Goal: Transaction & Acquisition: Purchase product/service

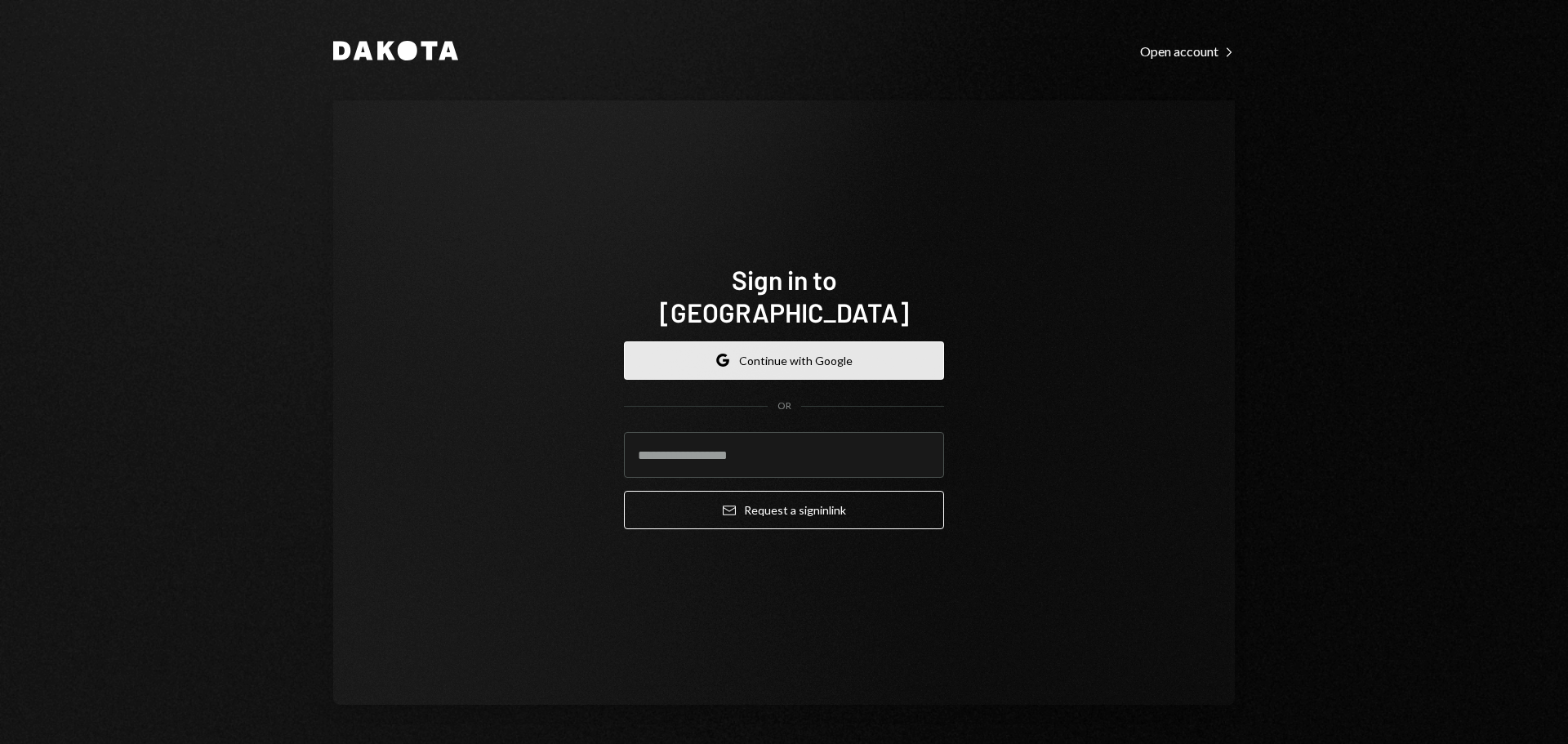
click at [822, 342] on button "Google Continue with Google" at bounding box center [783, 360] width 320 height 39
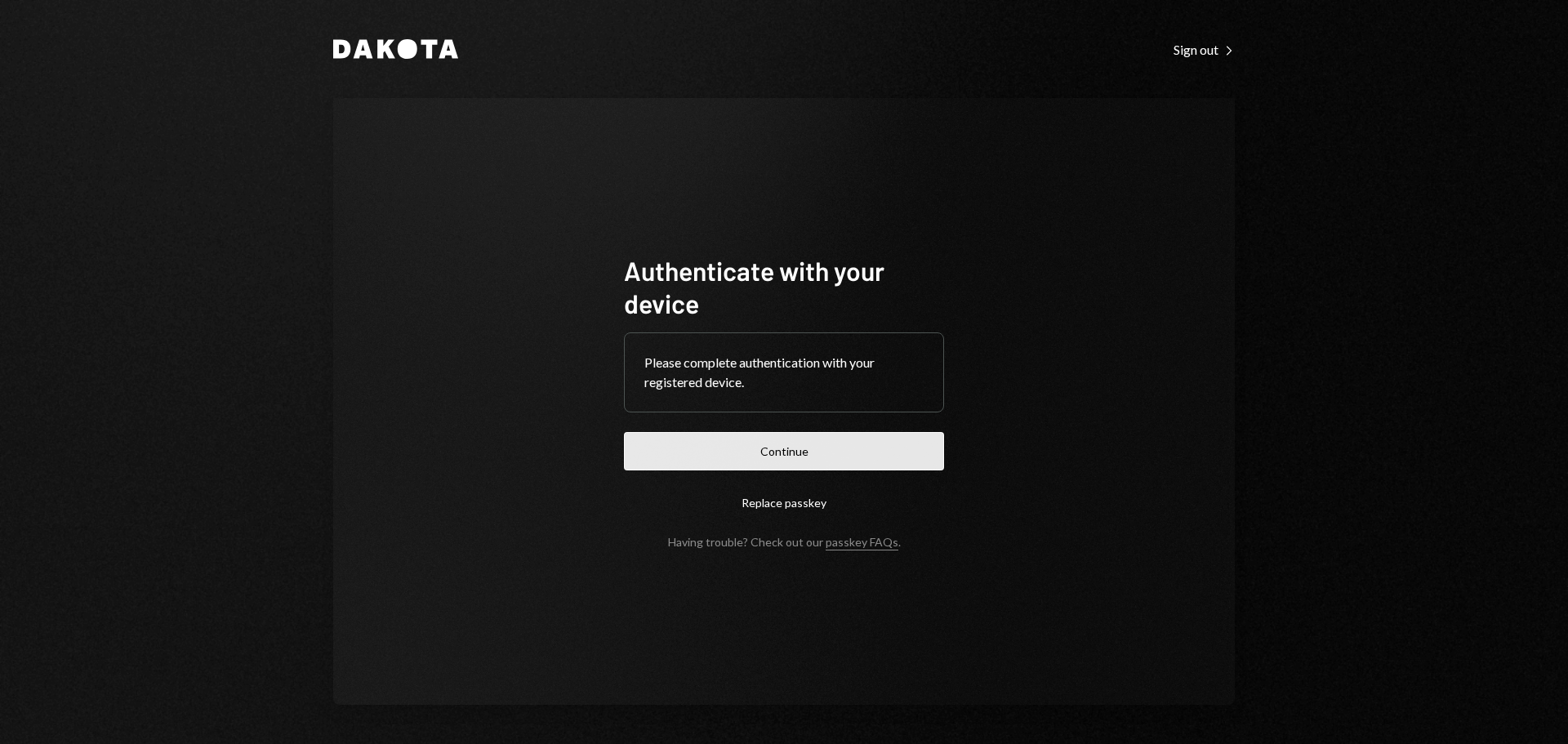
click at [801, 455] on button "Continue" at bounding box center [783, 451] width 320 height 39
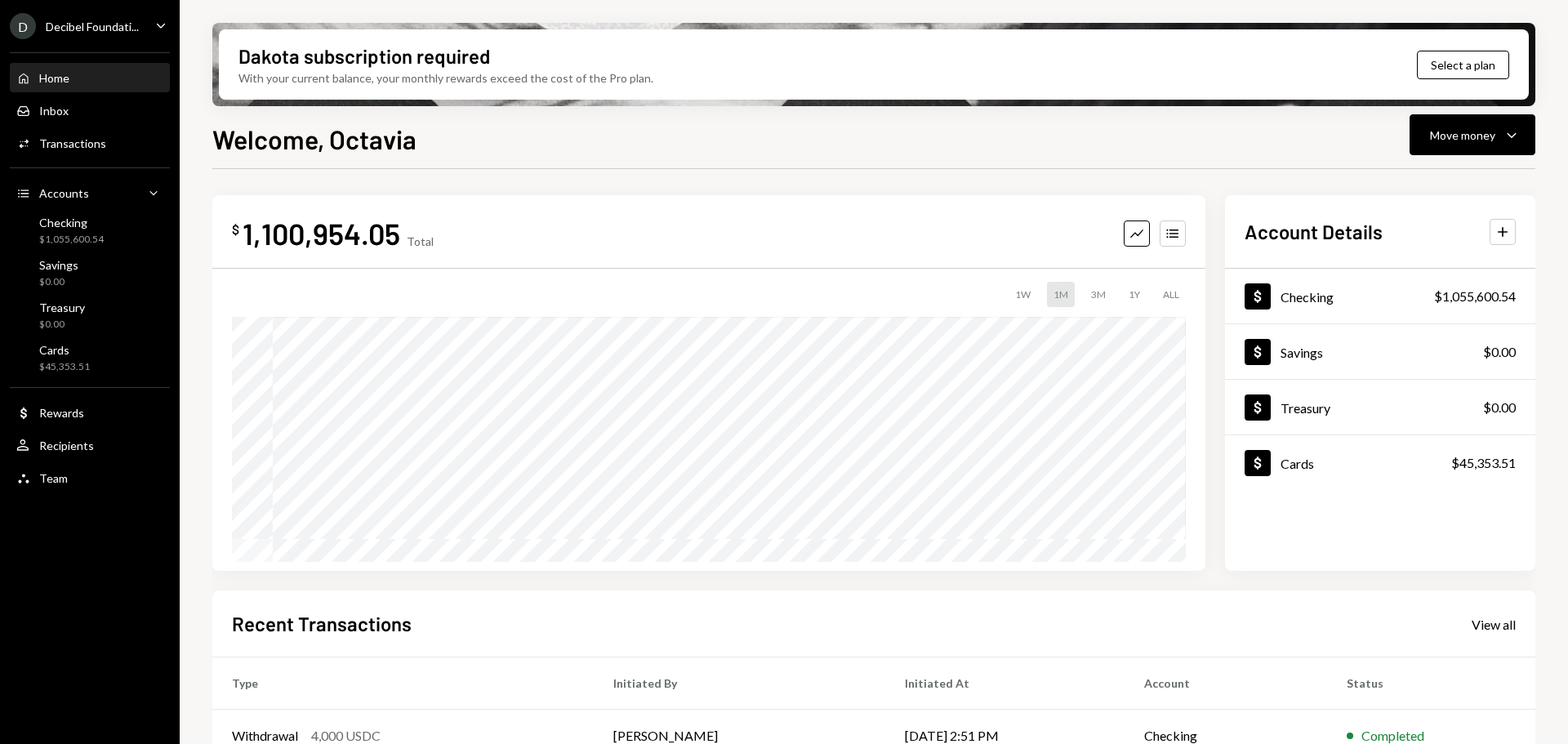
click at [140, 20] on div "D Decibel Foundati... Caret Down" at bounding box center [90, 26] width 179 height 26
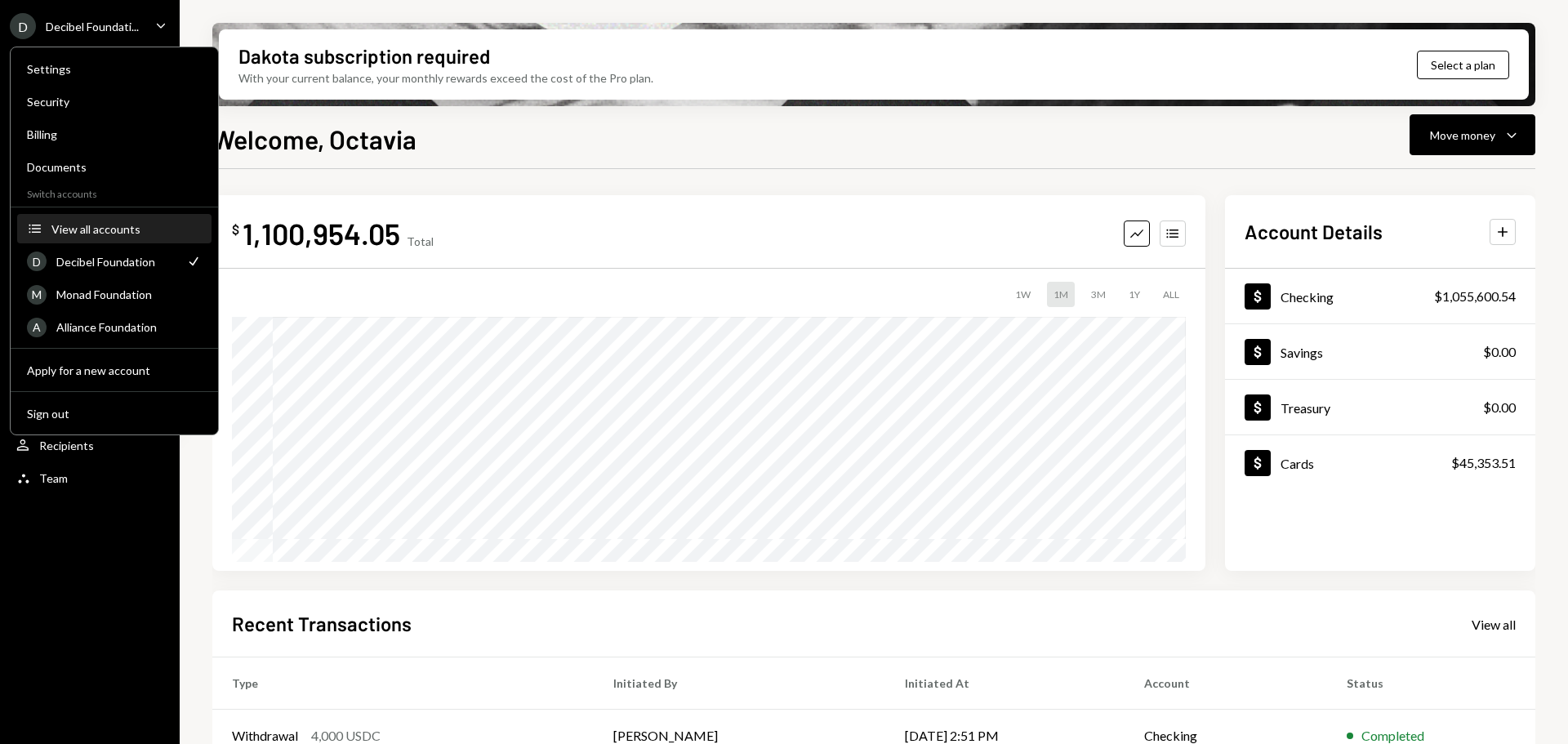
click at [119, 225] on div "View all accounts" at bounding box center [127, 229] width 151 height 14
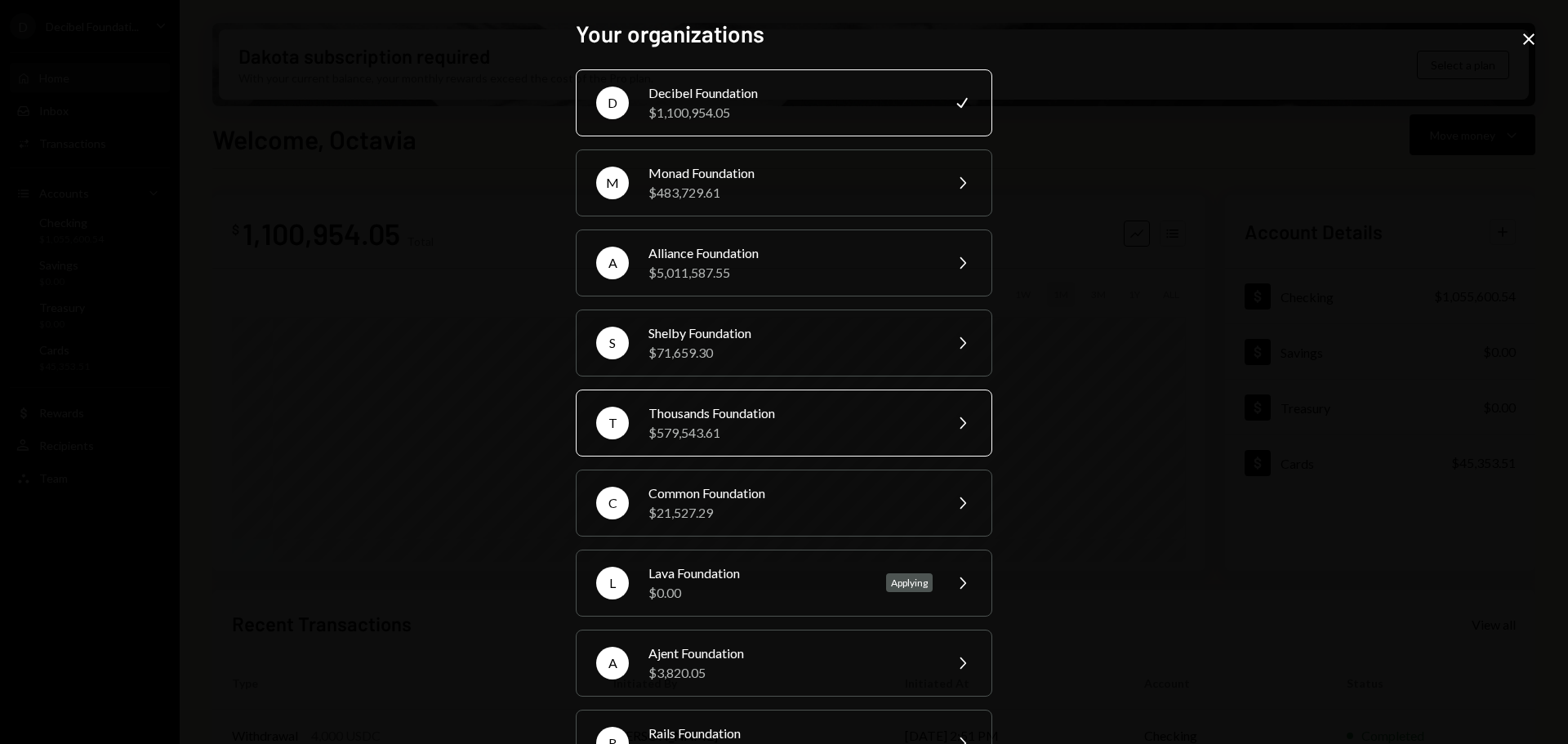
click at [762, 418] on div "Thousands Foundation" at bounding box center [790, 413] width 284 height 20
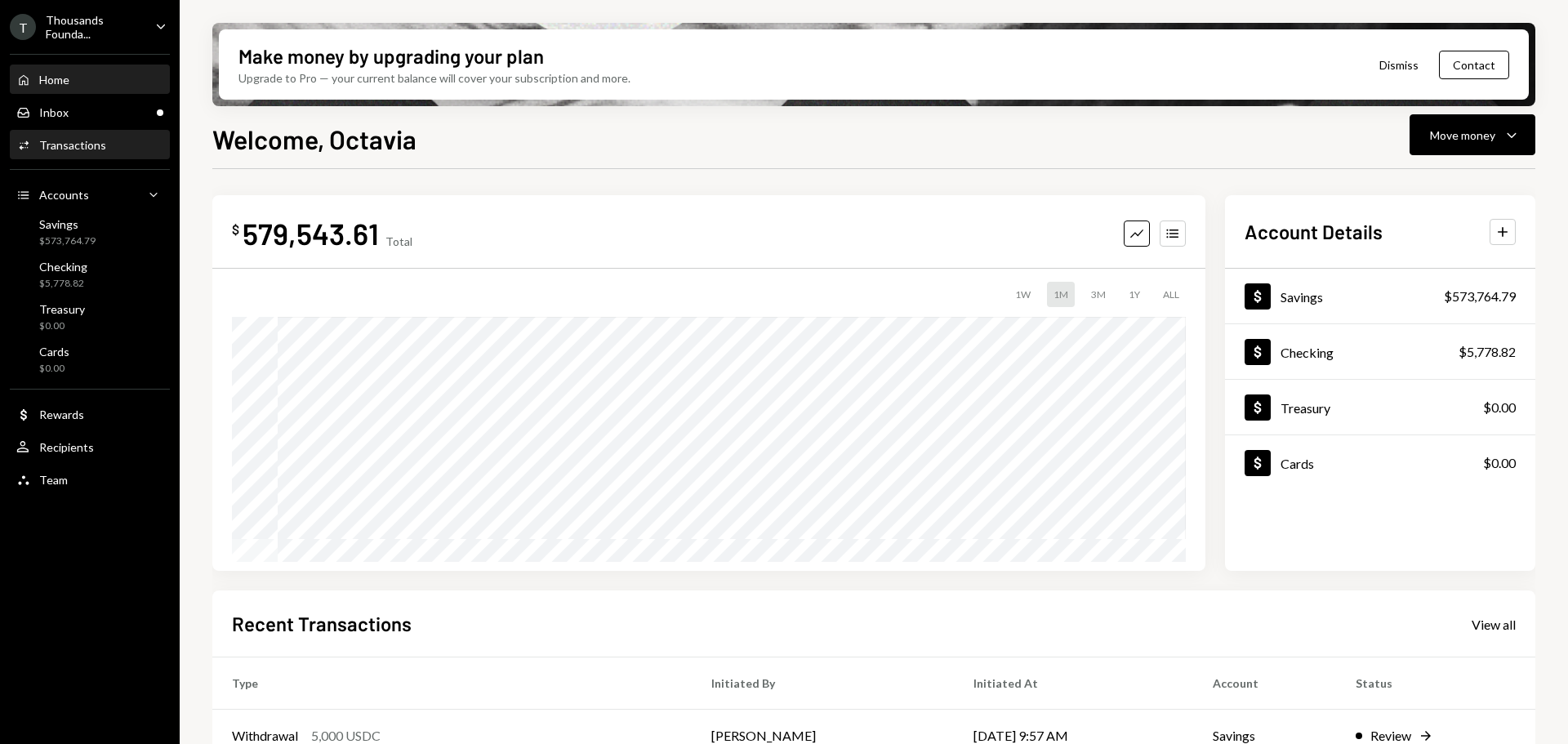
click at [79, 152] on div "Activities Transactions" at bounding box center [61, 146] width 90 height 15
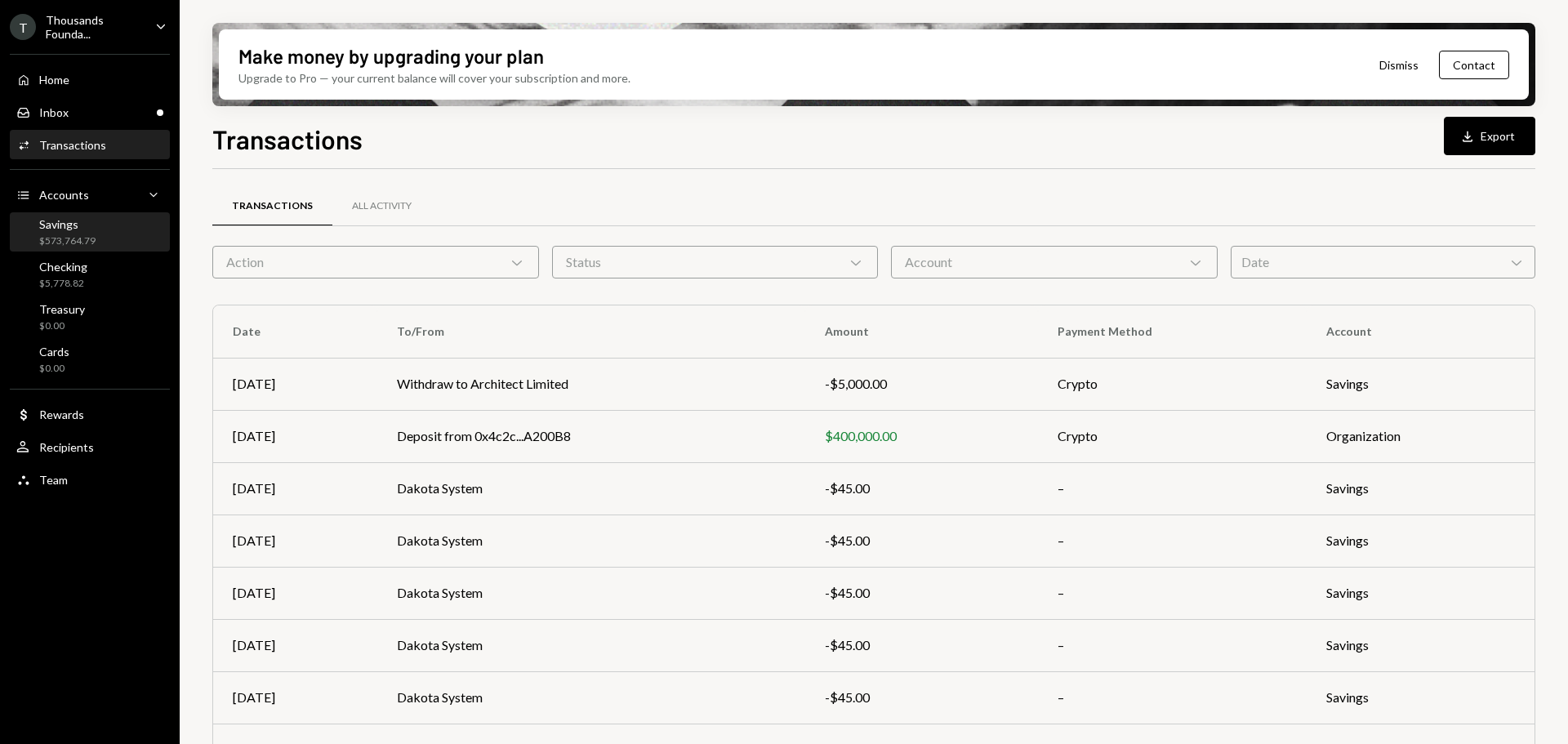
click at [81, 235] on div "$573,764.79" at bounding box center [67, 241] width 56 height 14
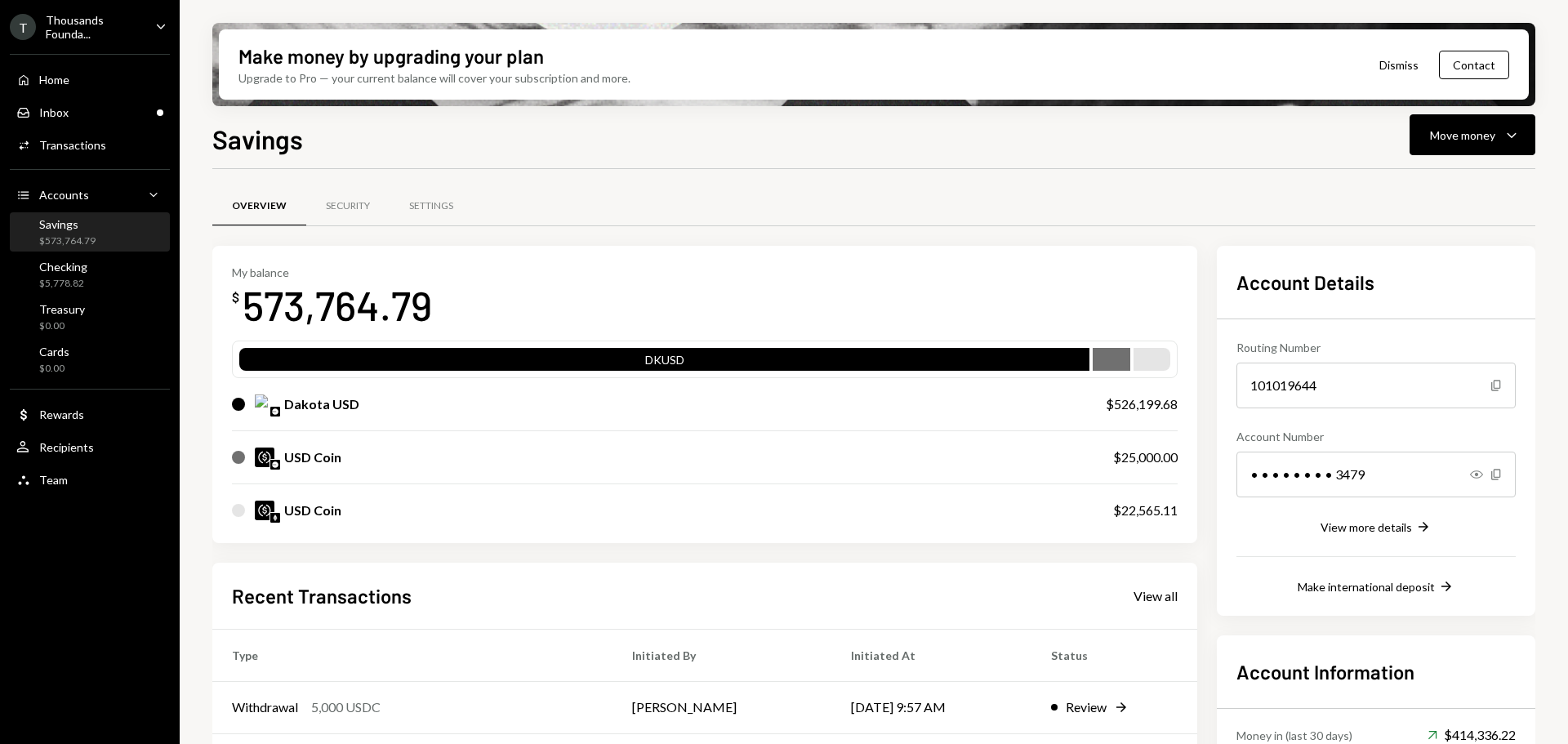
scroll to position [212, 0]
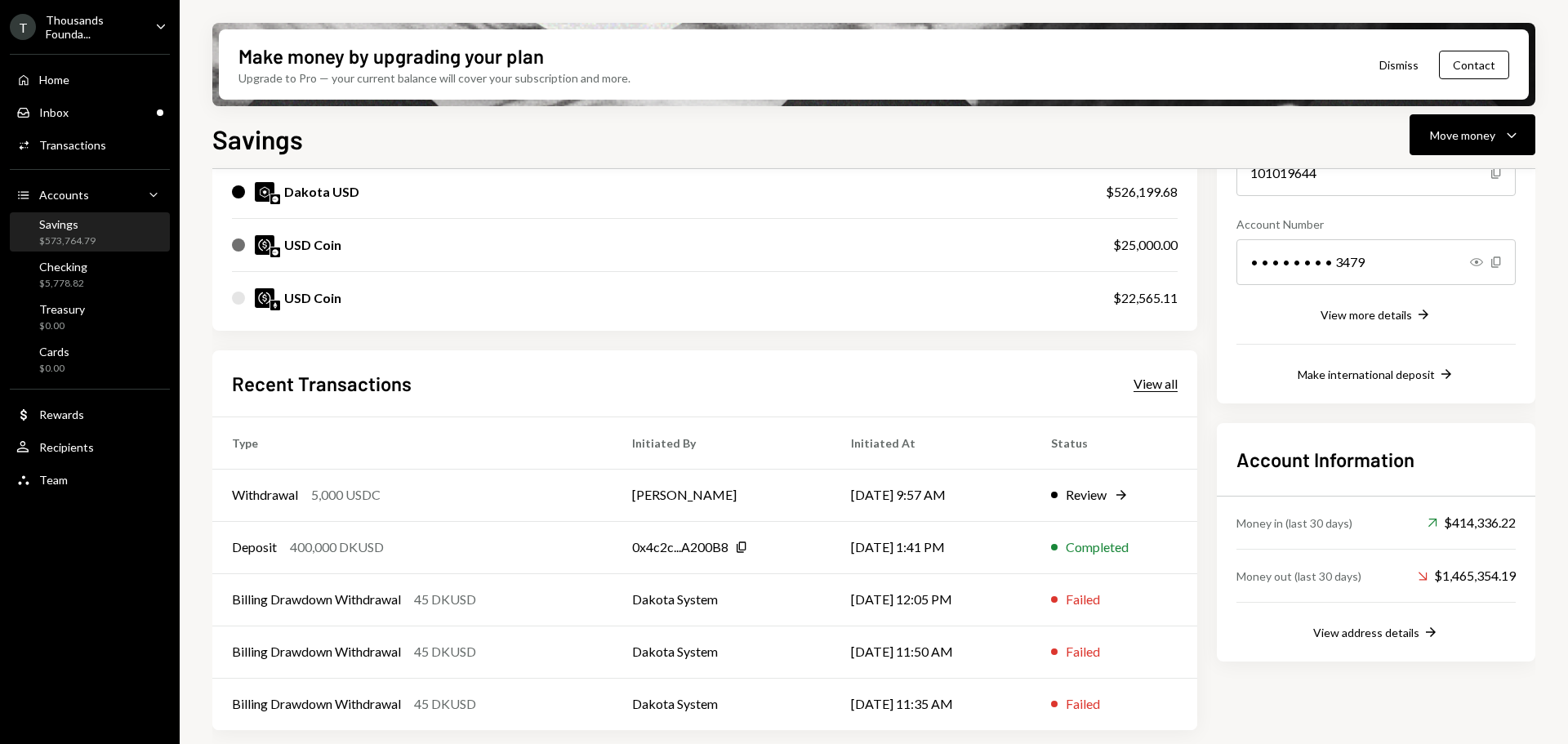
click at [1156, 383] on div "View all" at bounding box center [1156, 384] width 44 height 16
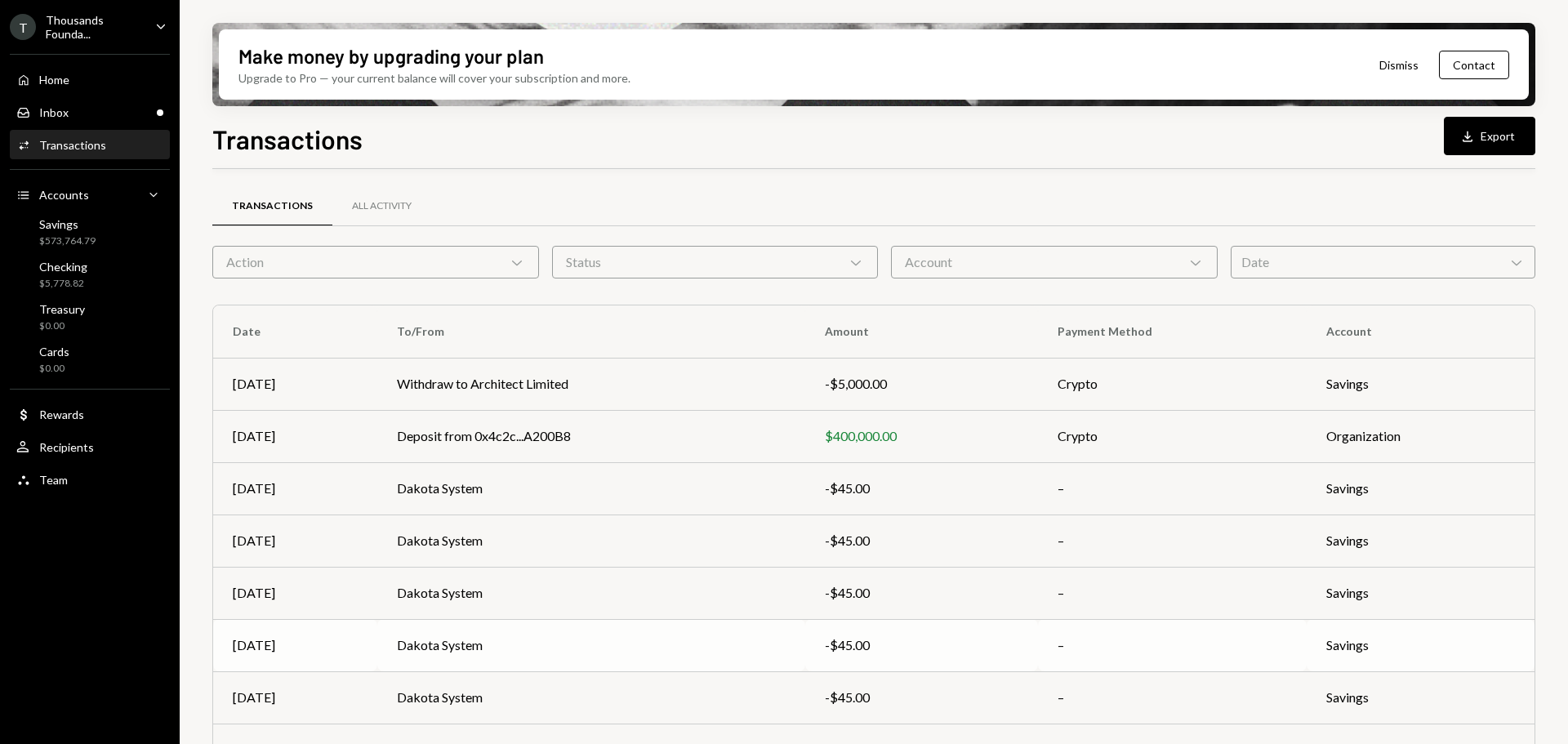
scroll to position [186, 0]
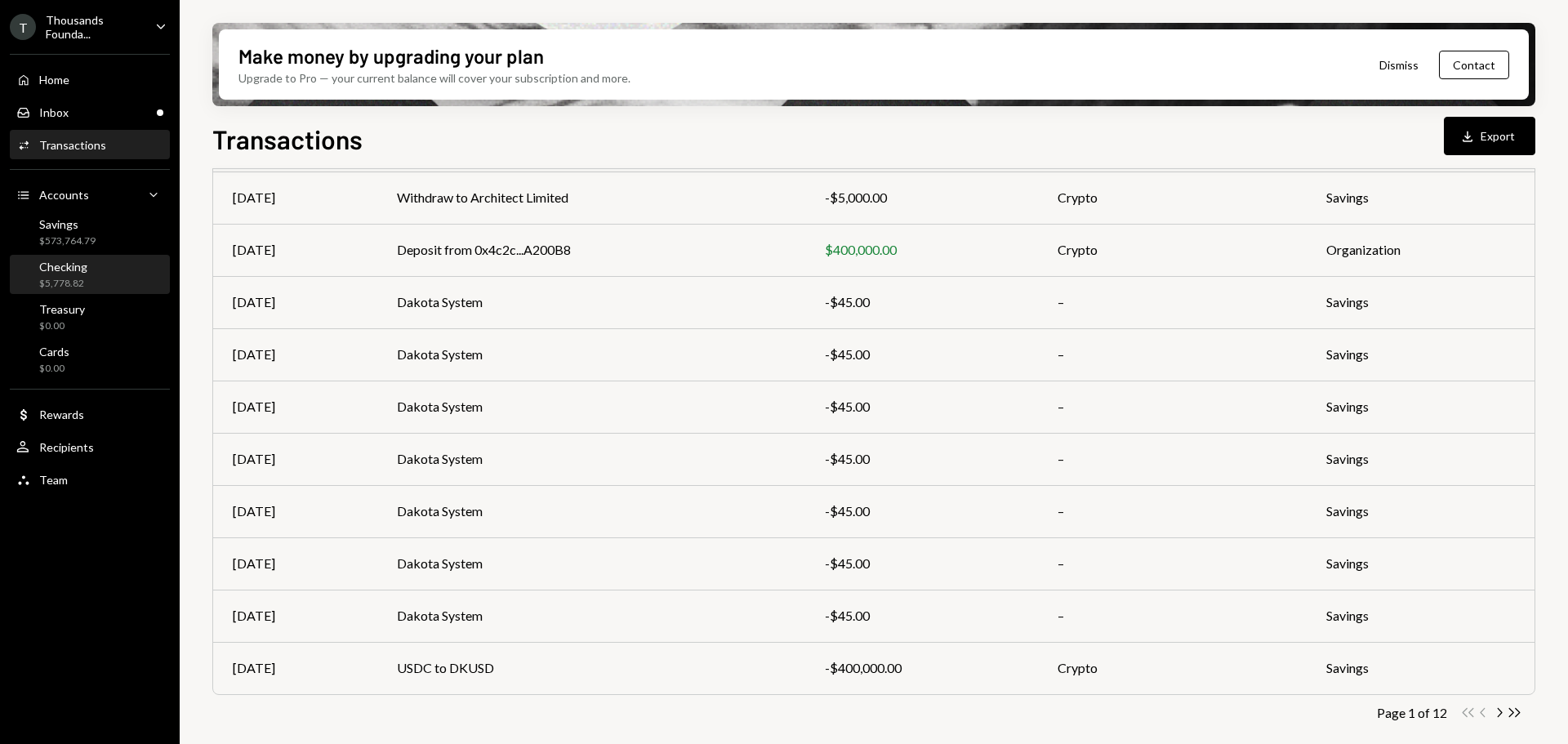
click at [109, 274] on div "Checking $5,778.82" at bounding box center [90, 276] width 147 height 31
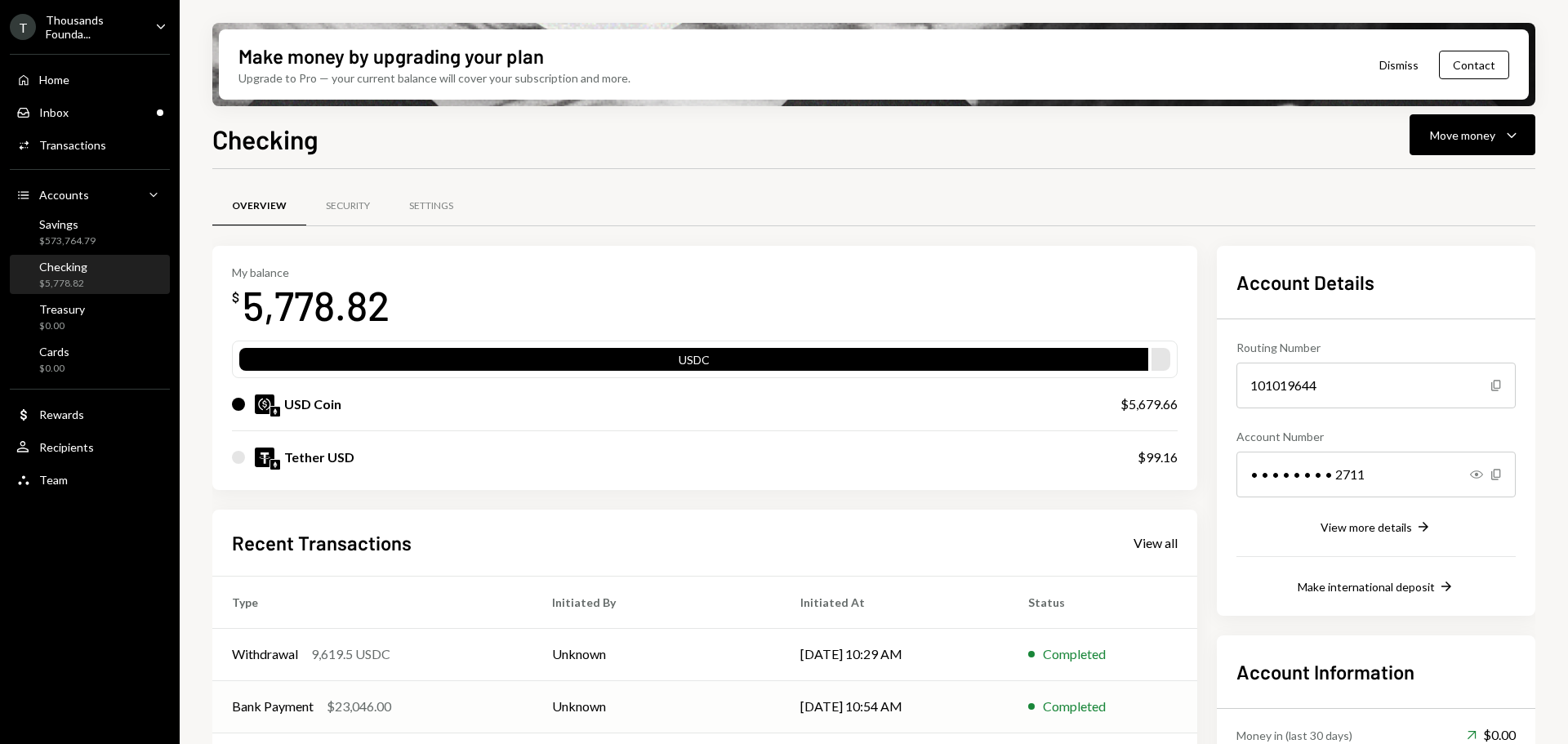
scroll to position [160, 0]
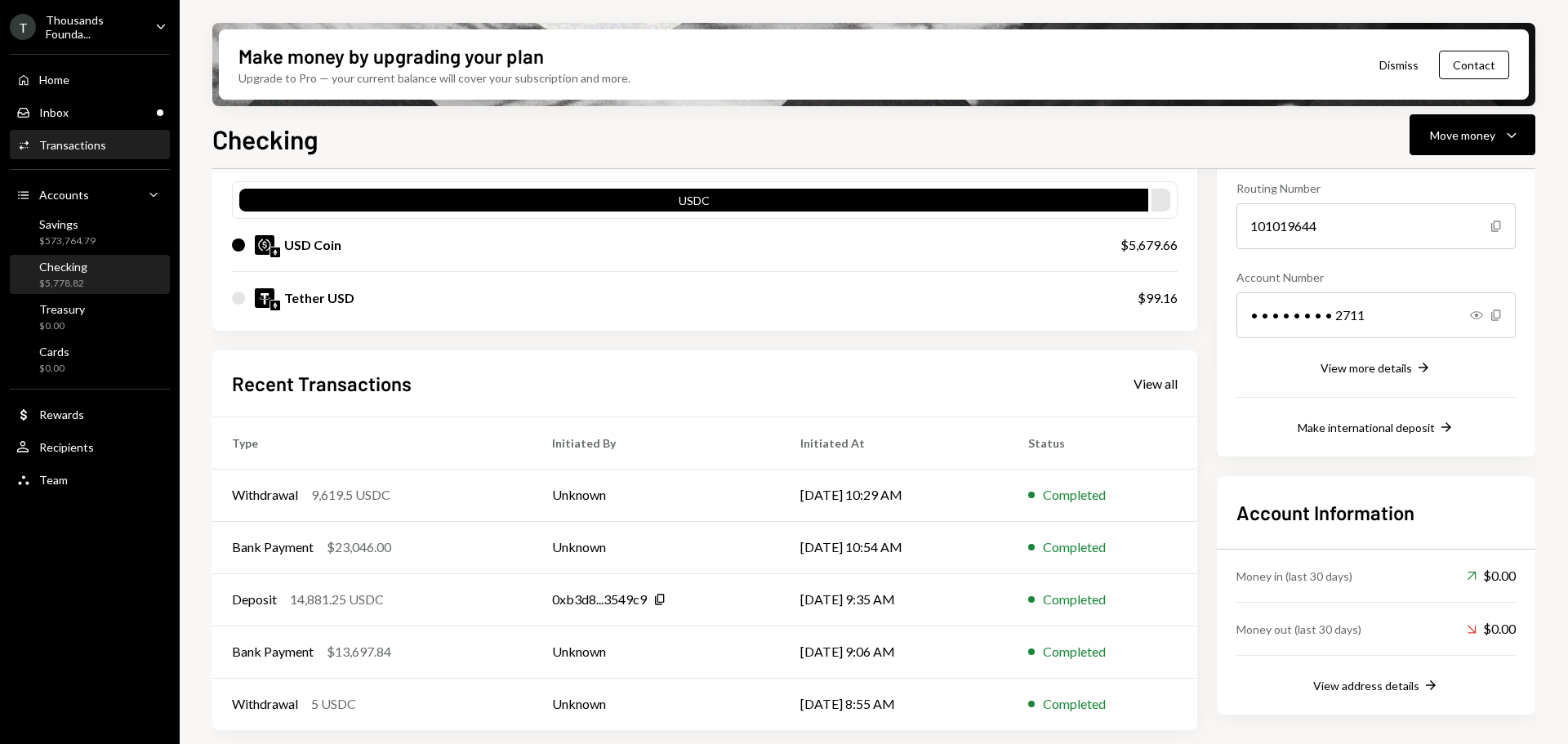
click at [95, 149] on div "Transactions" at bounding box center [72, 145] width 67 height 14
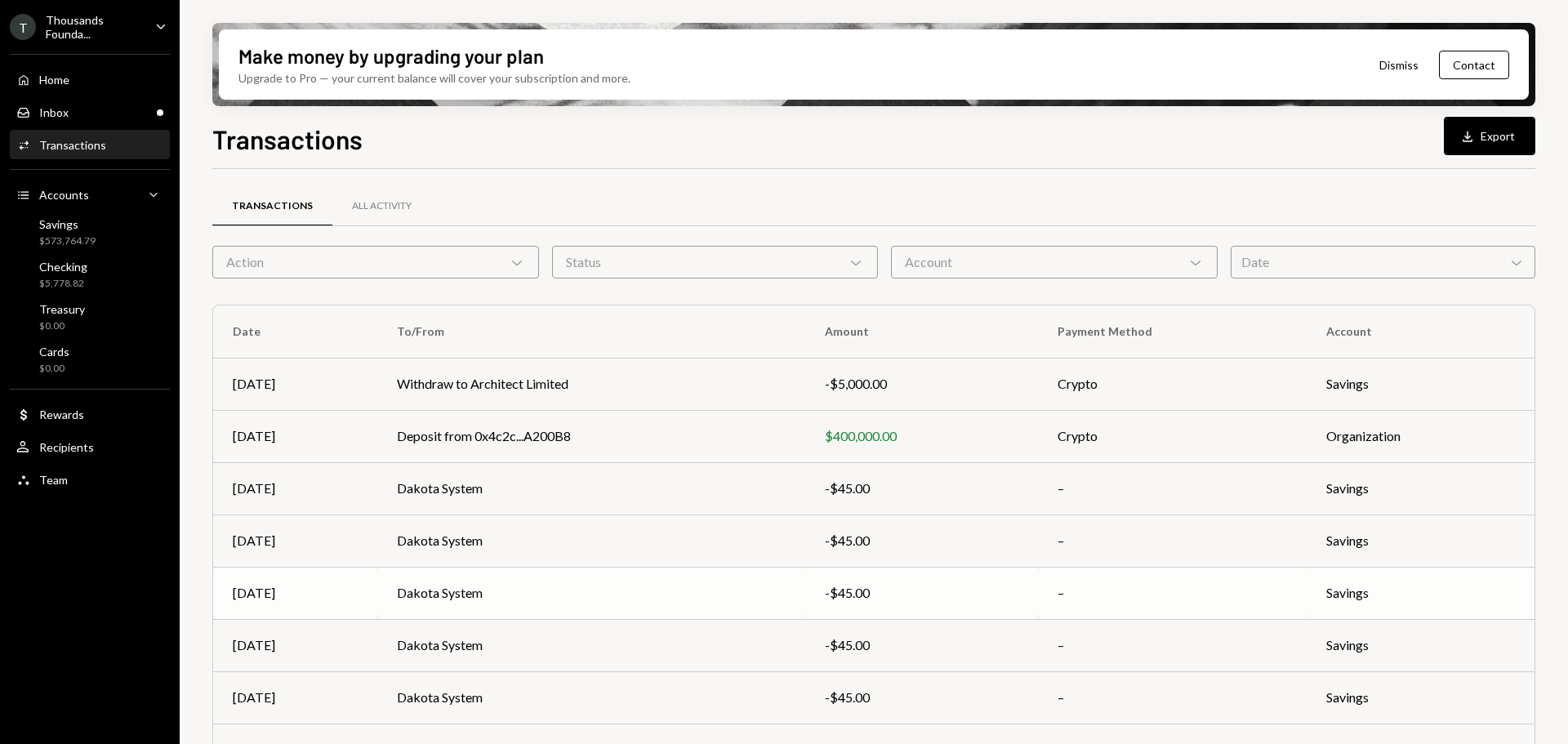
scroll to position [186, 0]
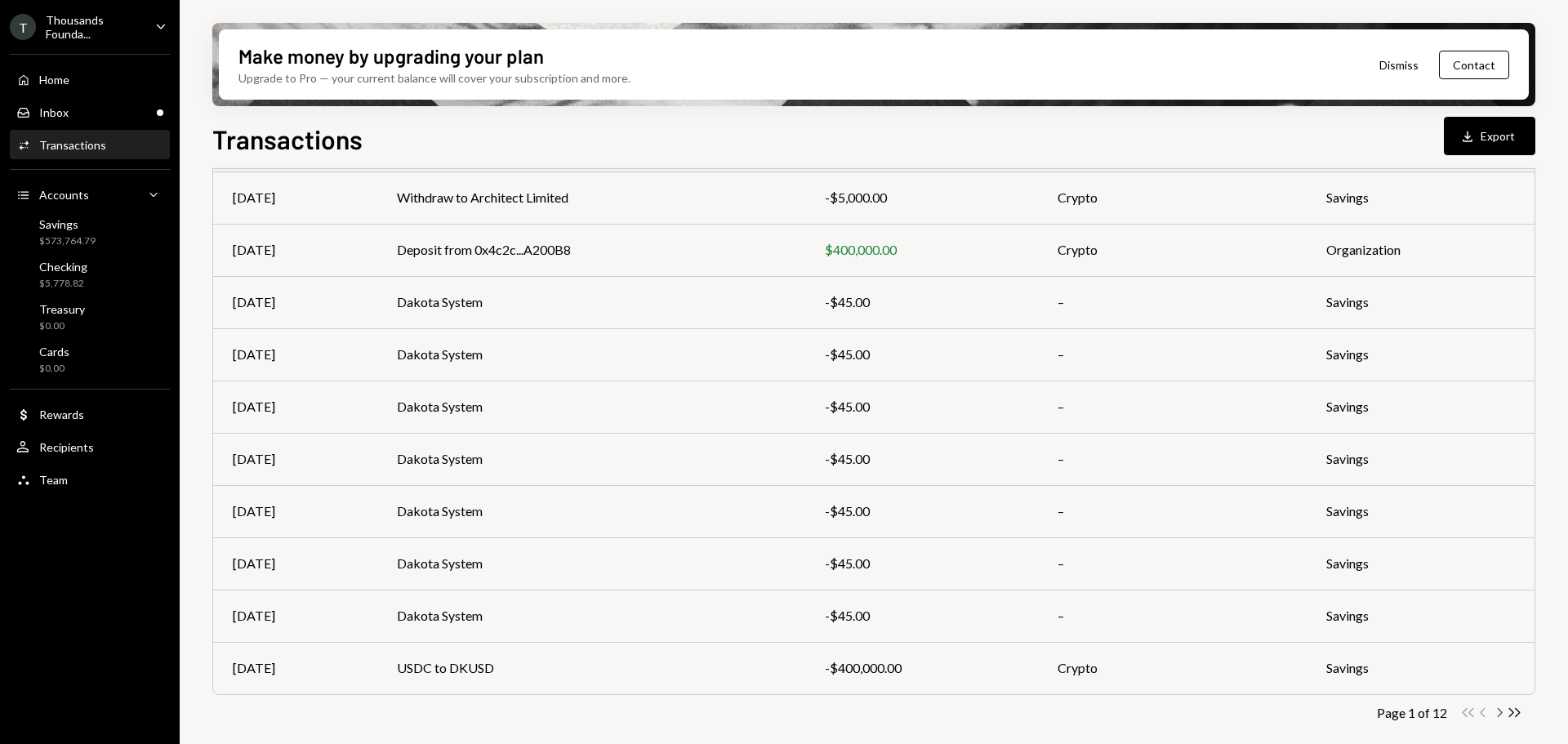
click at [1498, 709] on icon "Chevron Right" at bounding box center [1498, 713] width 16 height 16
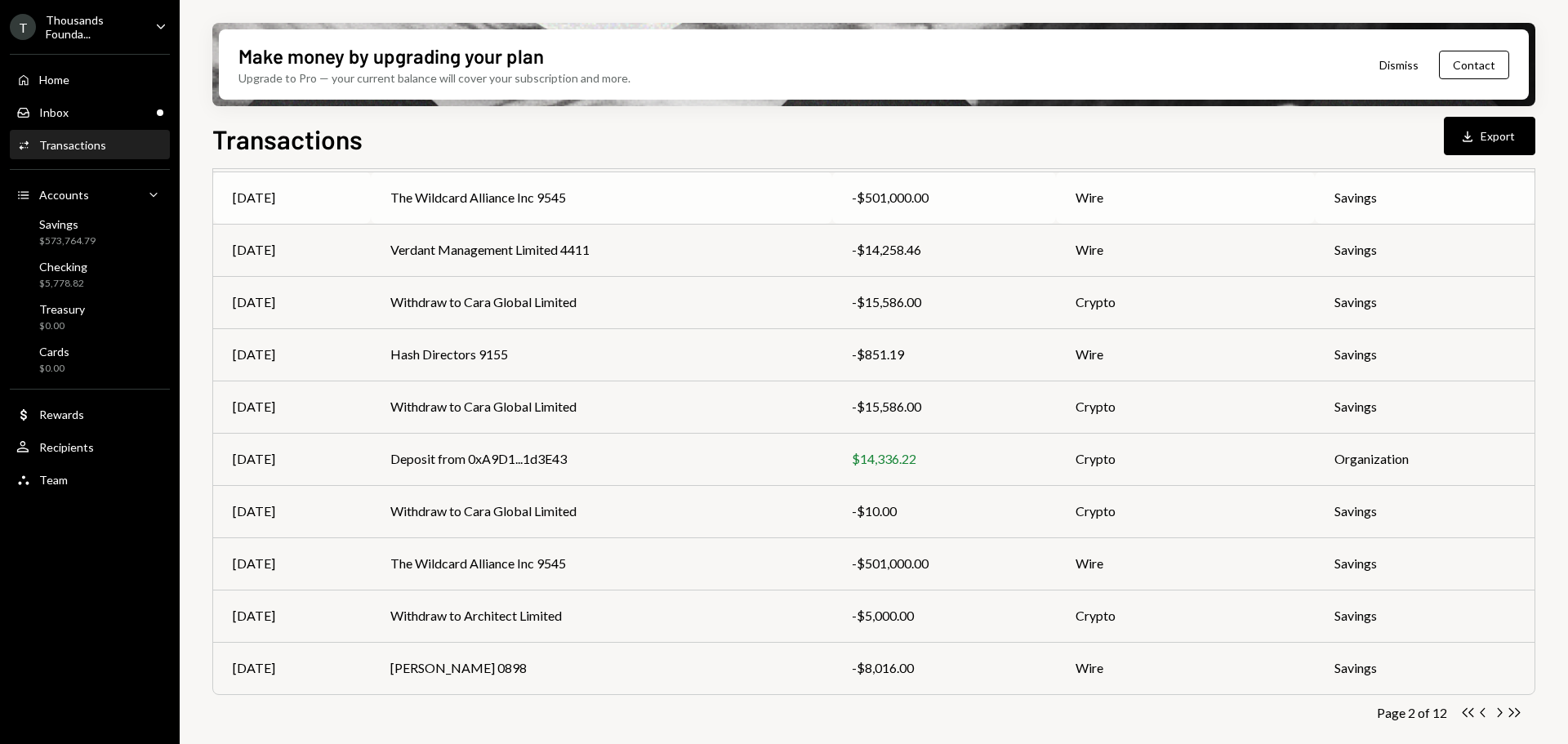
scroll to position [0, 0]
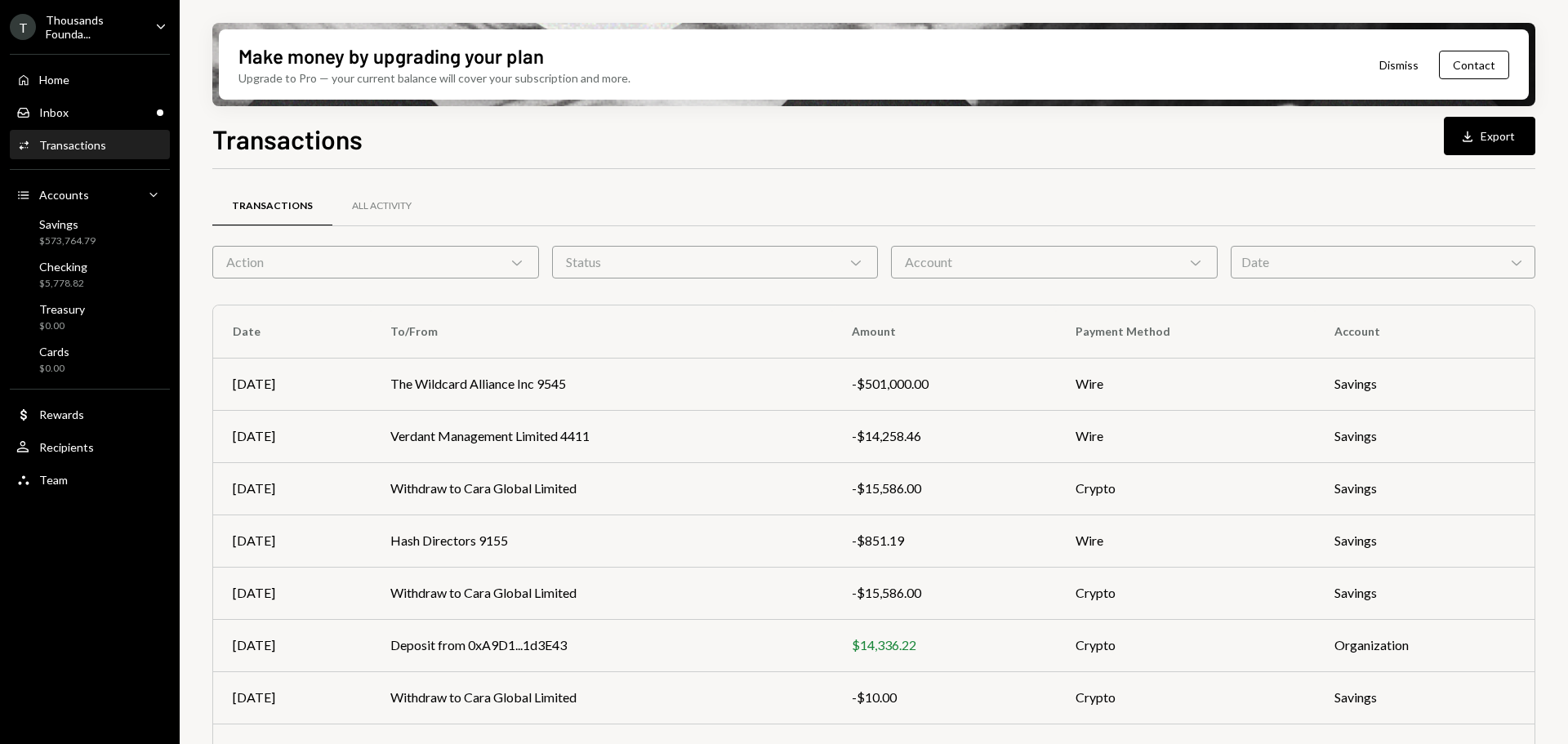
click at [818, 170] on div "Transactions All Activity Action Chevron Down Status Chevron Down Account Chevr…" at bounding box center [874, 559] width 1323 height 780
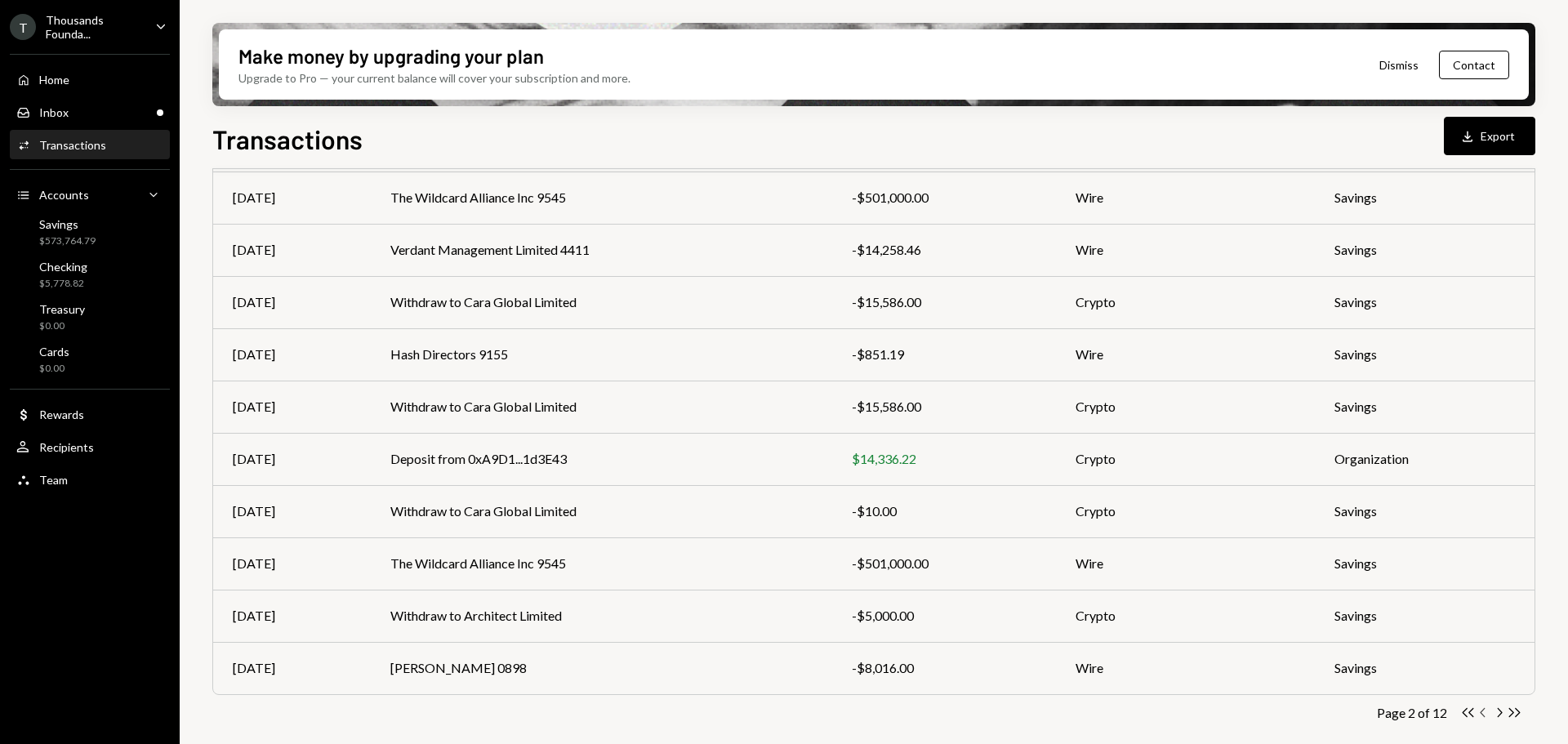
click at [1481, 712] on icon "button" at bounding box center [1482, 713] width 5 height 9
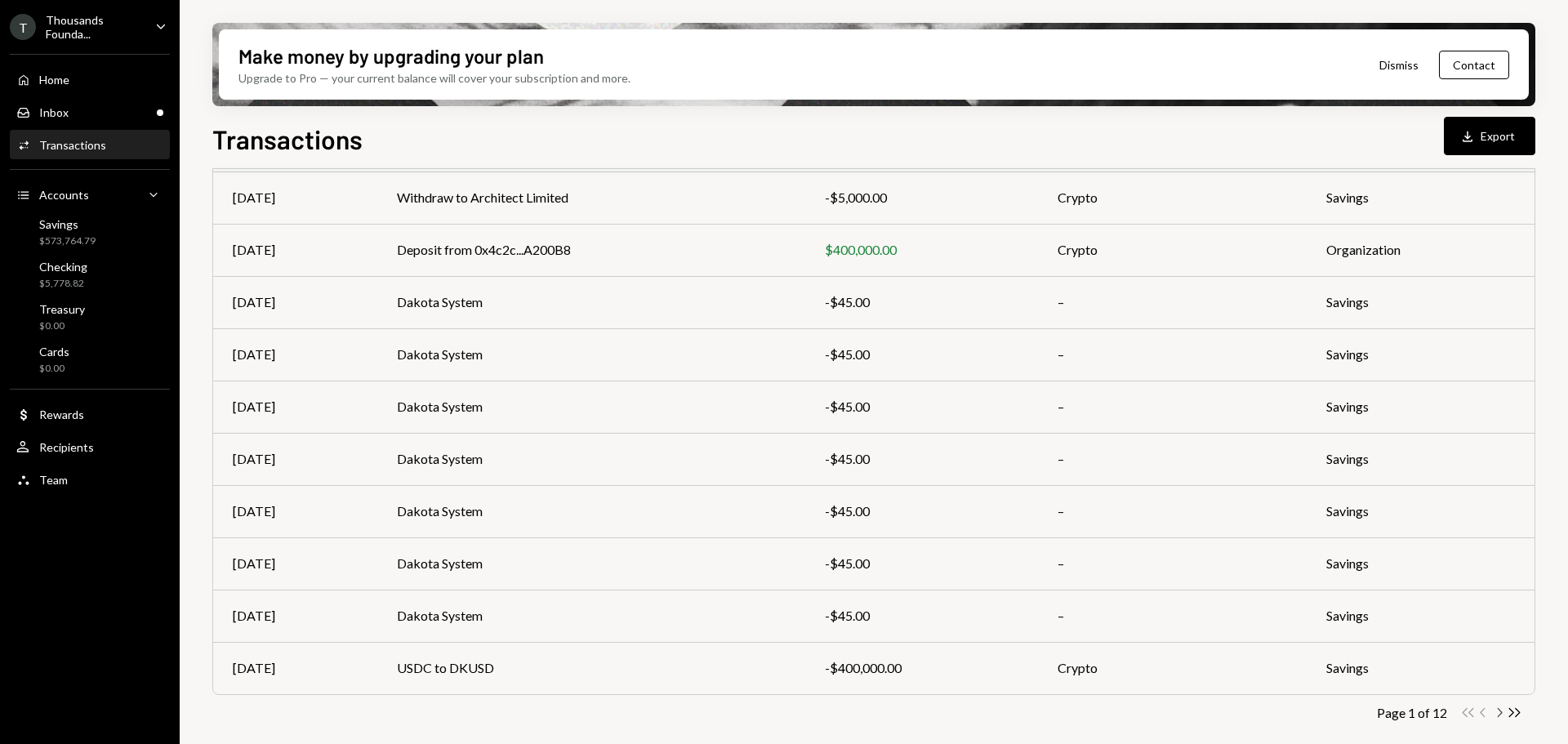
click at [1498, 712] on icon "Chevron Right" at bounding box center [1498, 713] width 16 height 16
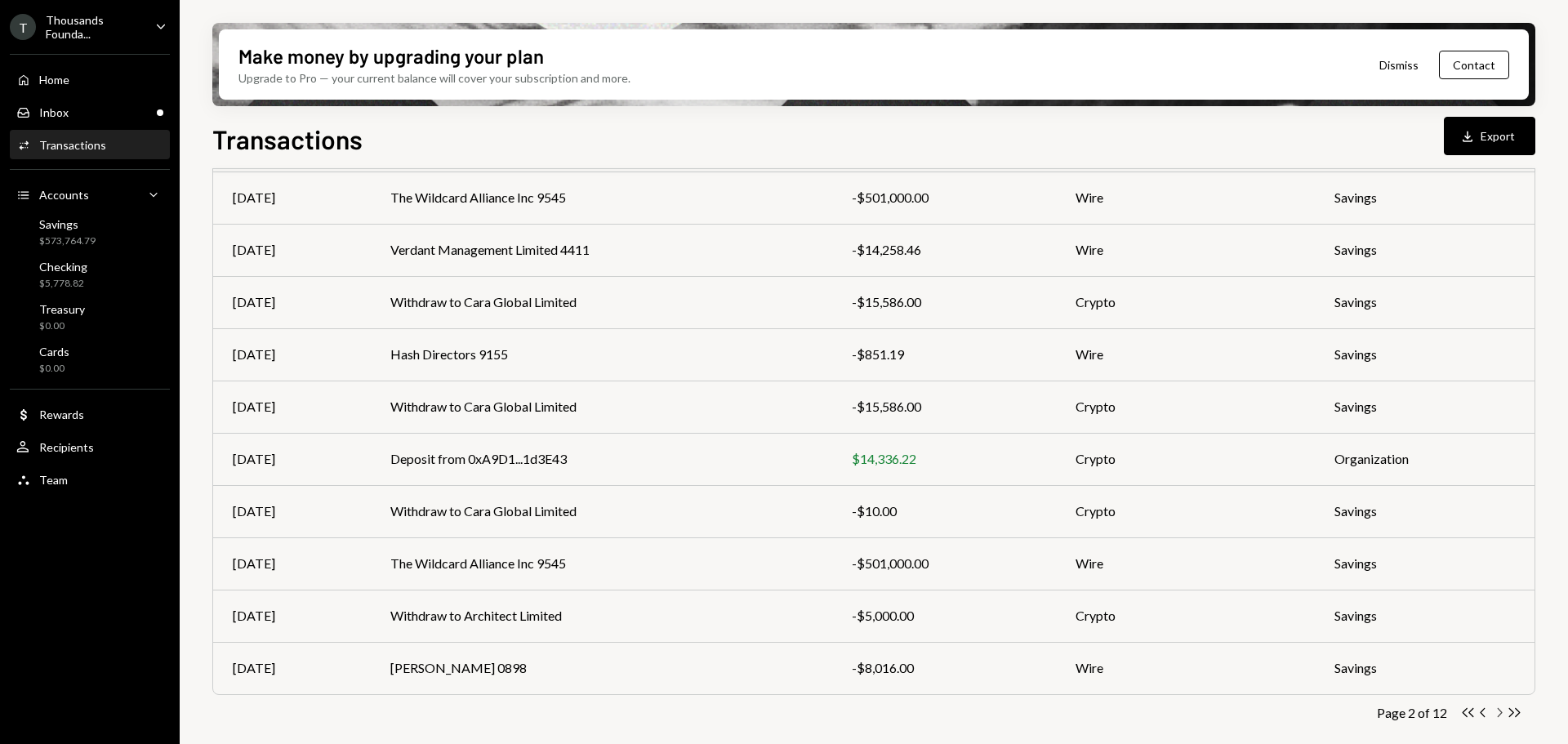
click at [1498, 712] on icon "Chevron Right" at bounding box center [1498, 713] width 16 height 16
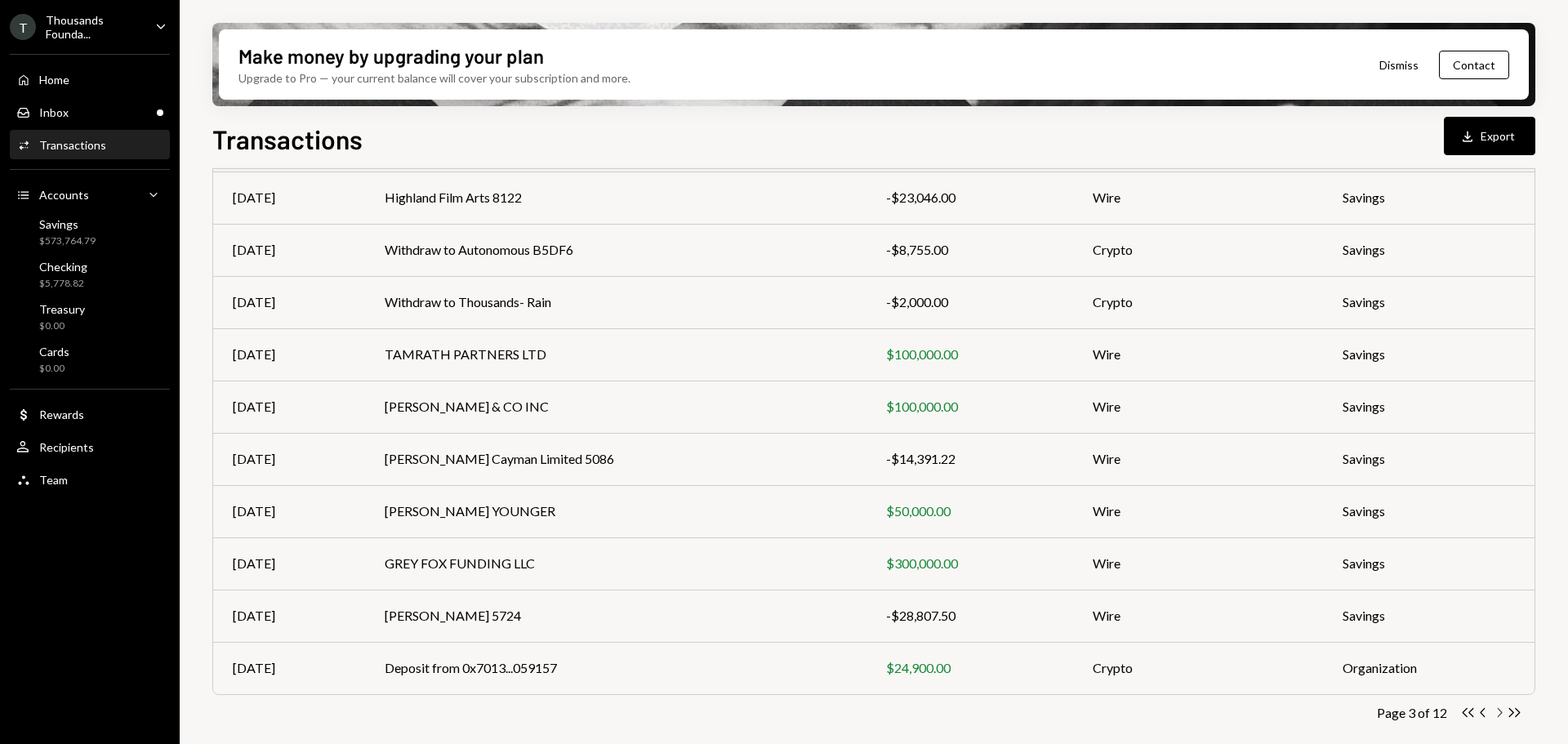
click at [1501, 714] on icon "button" at bounding box center [1500, 713] width 5 height 9
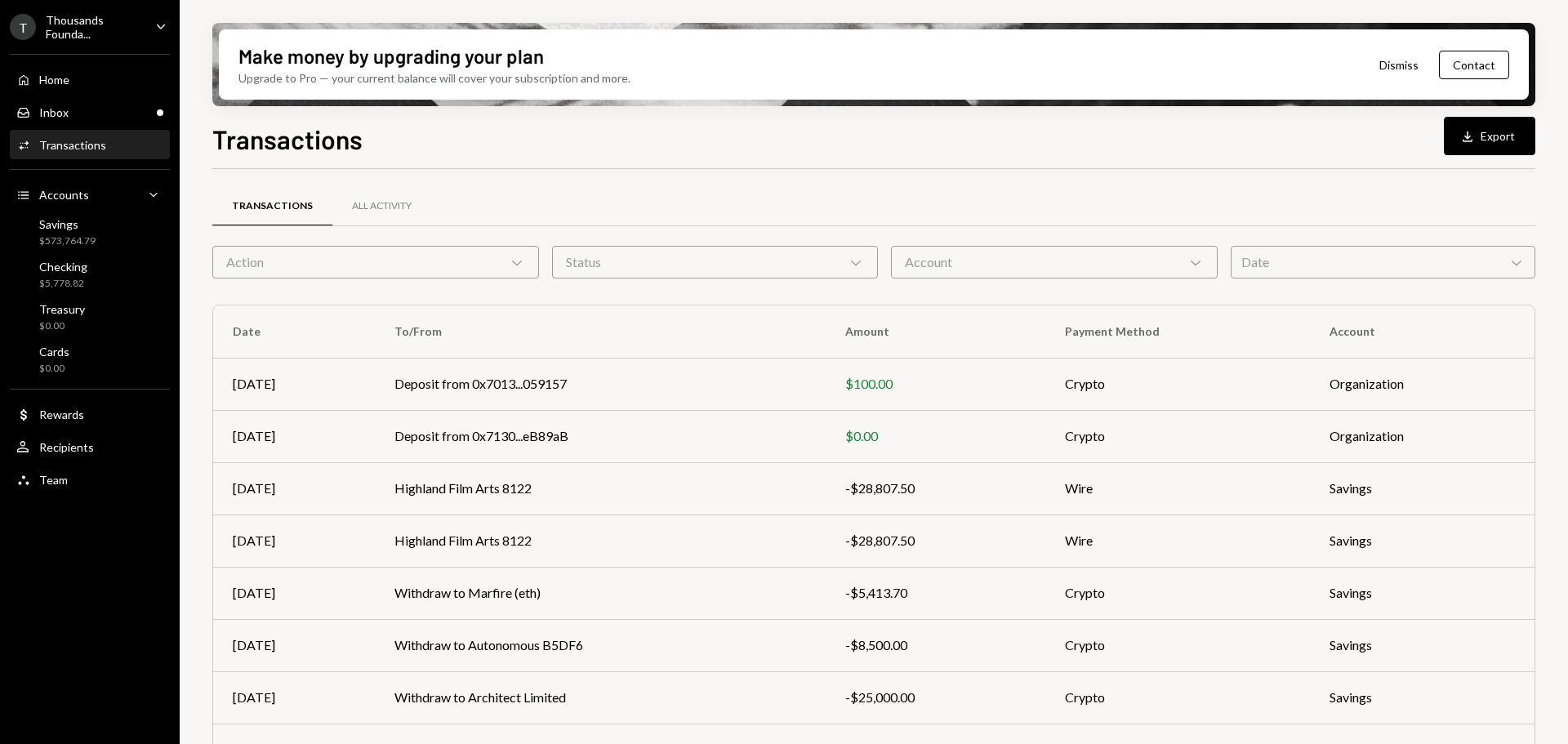
scroll to position [186, 0]
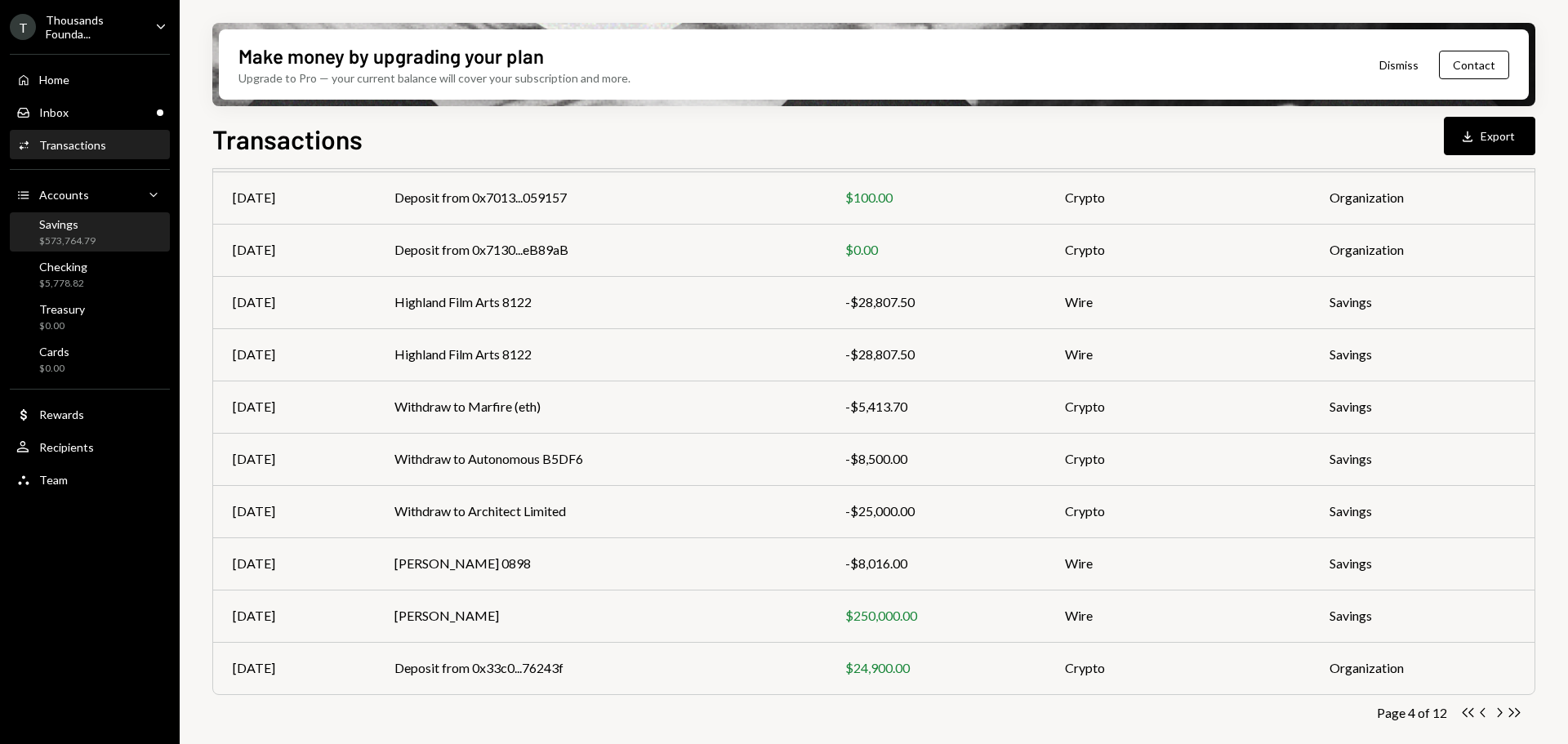
click at [69, 232] on div "Savings $573,764.79" at bounding box center [67, 233] width 56 height 31
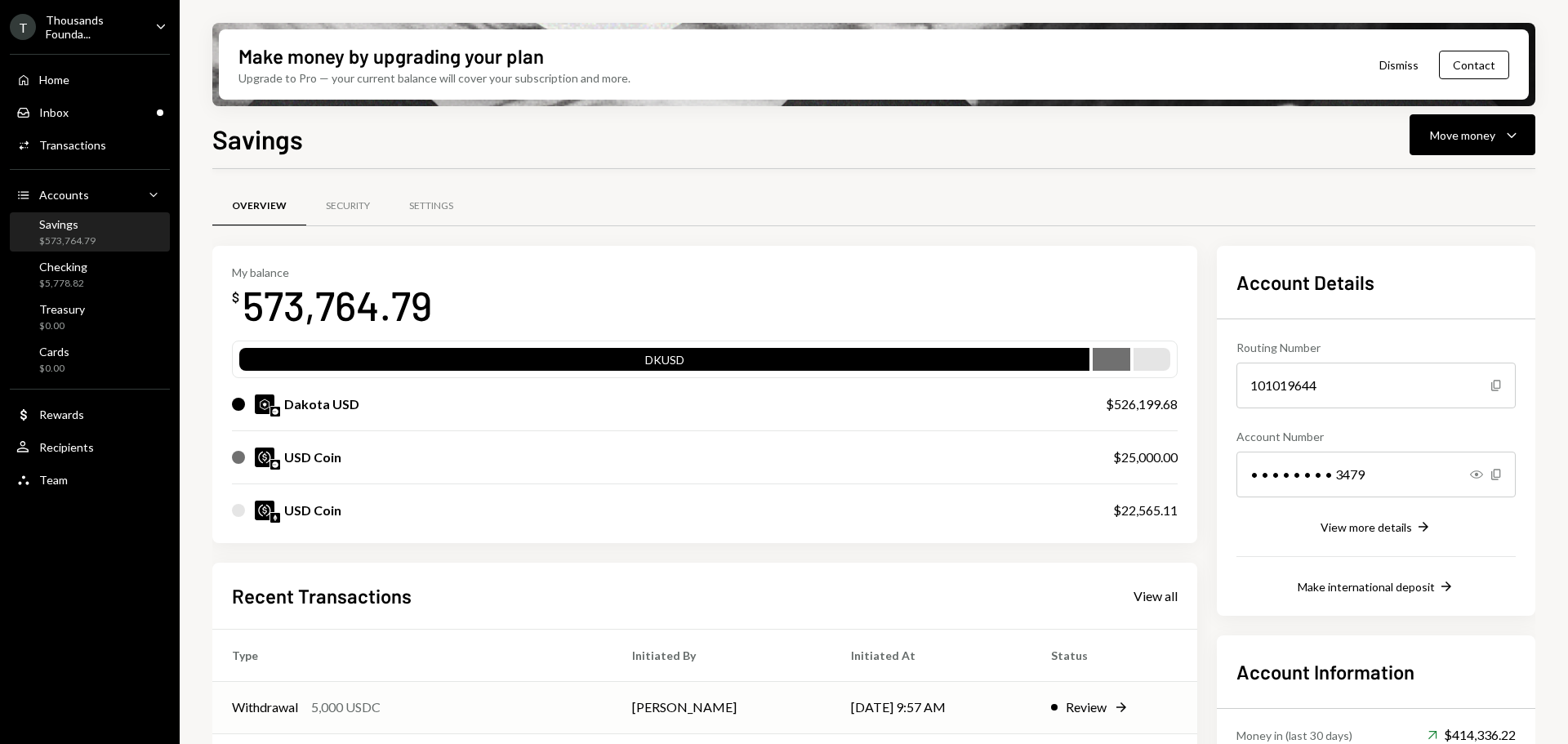
scroll to position [212, 0]
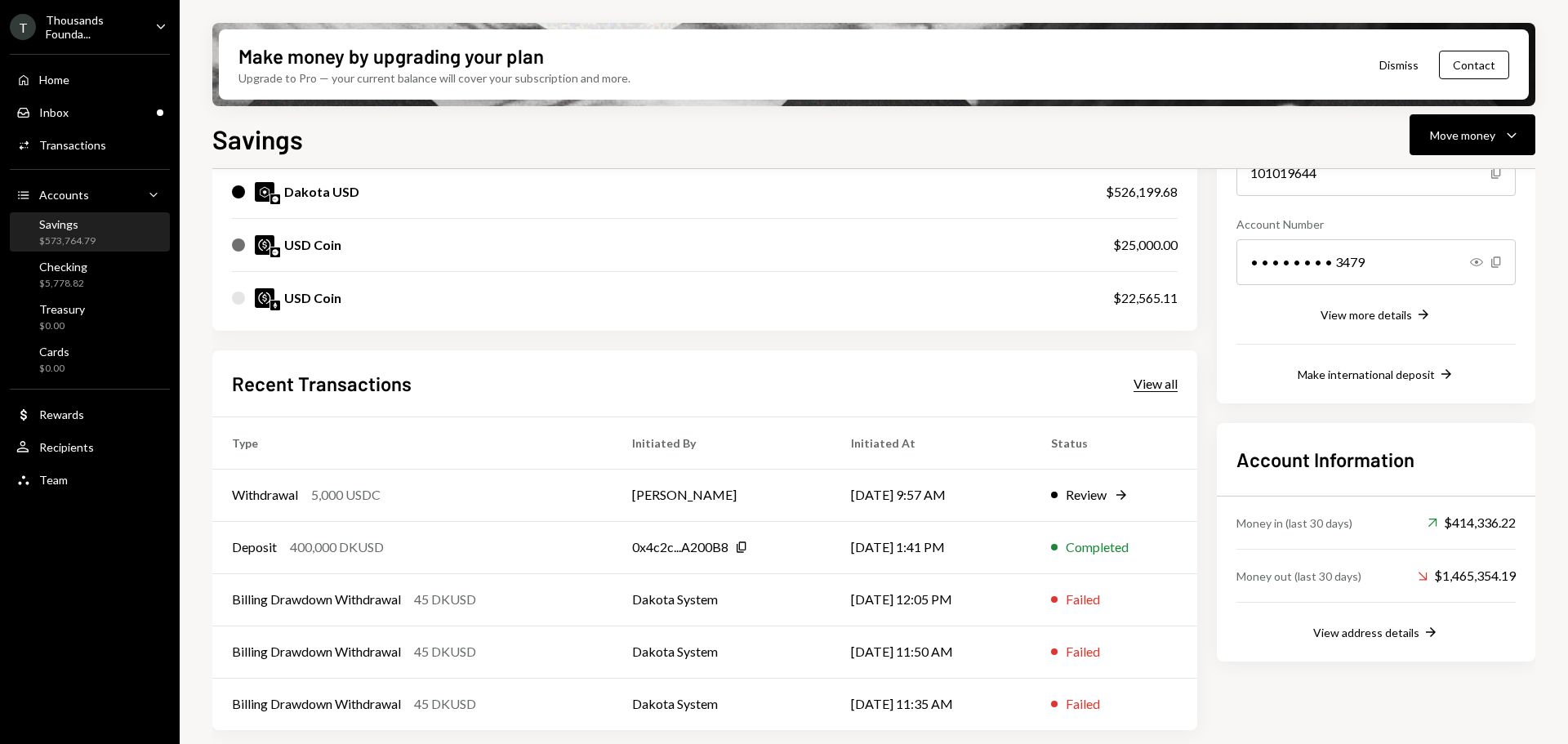
click at [1159, 381] on div "View all" at bounding box center [1156, 384] width 44 height 16
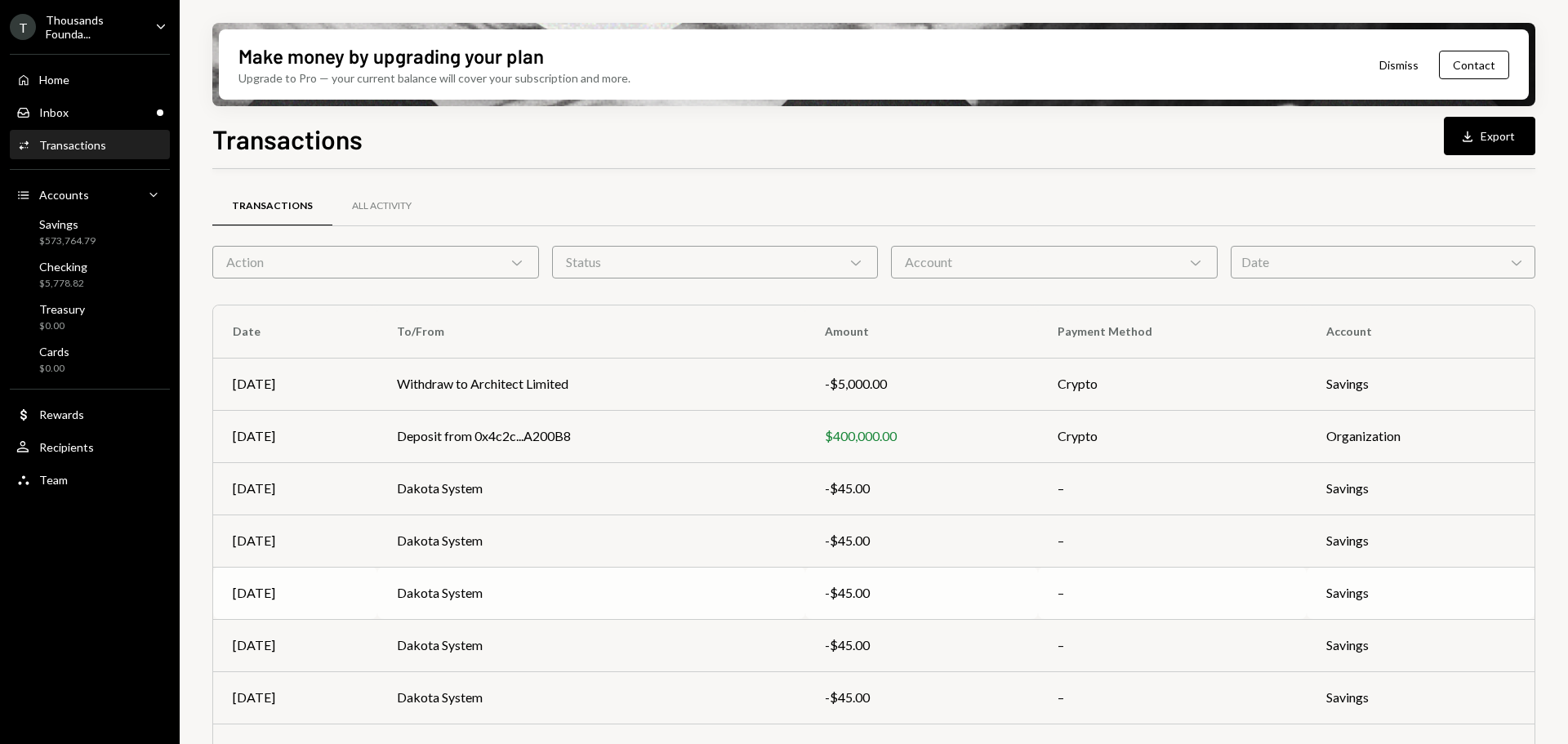
scroll to position [186, 0]
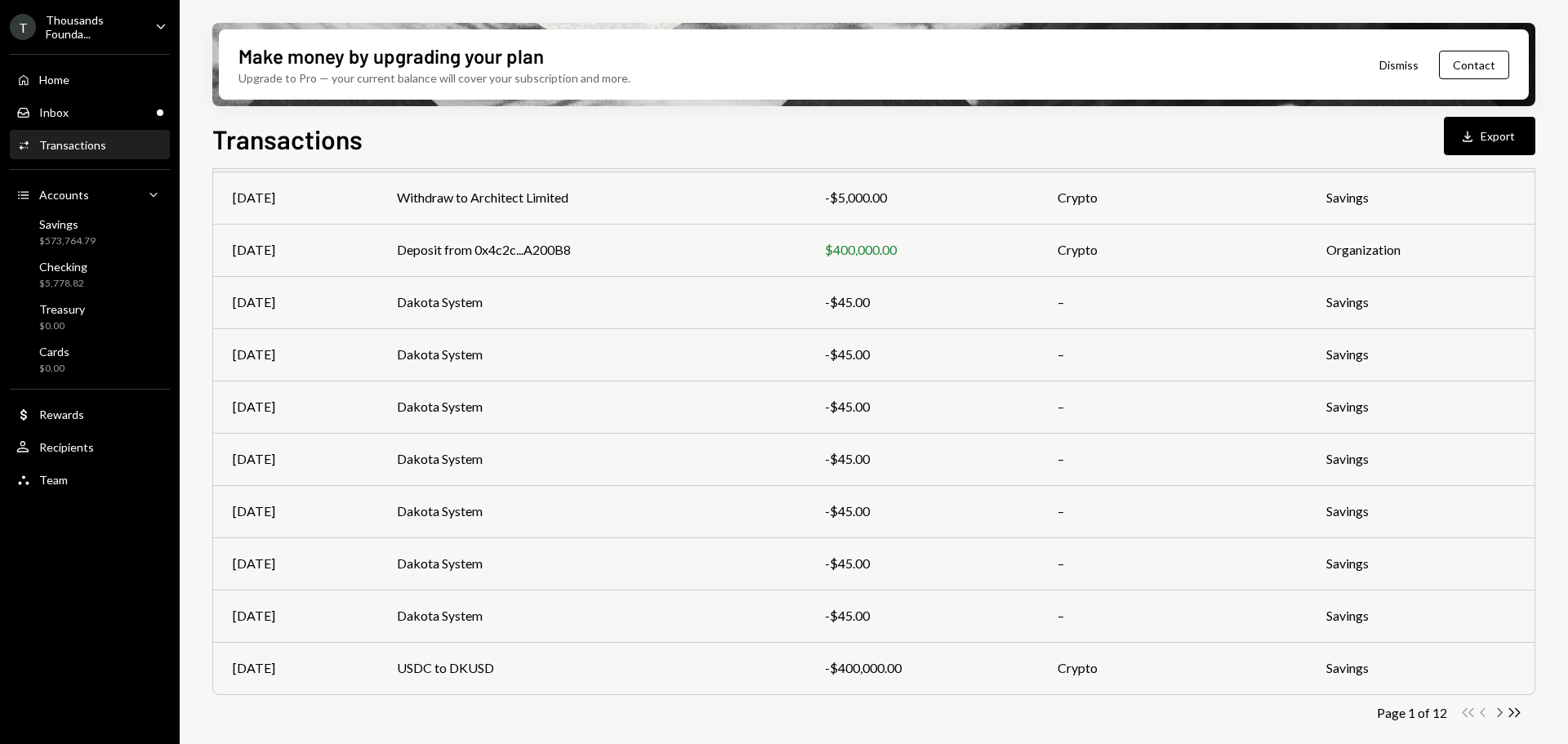
click at [1499, 711] on icon "button" at bounding box center [1500, 713] width 5 height 9
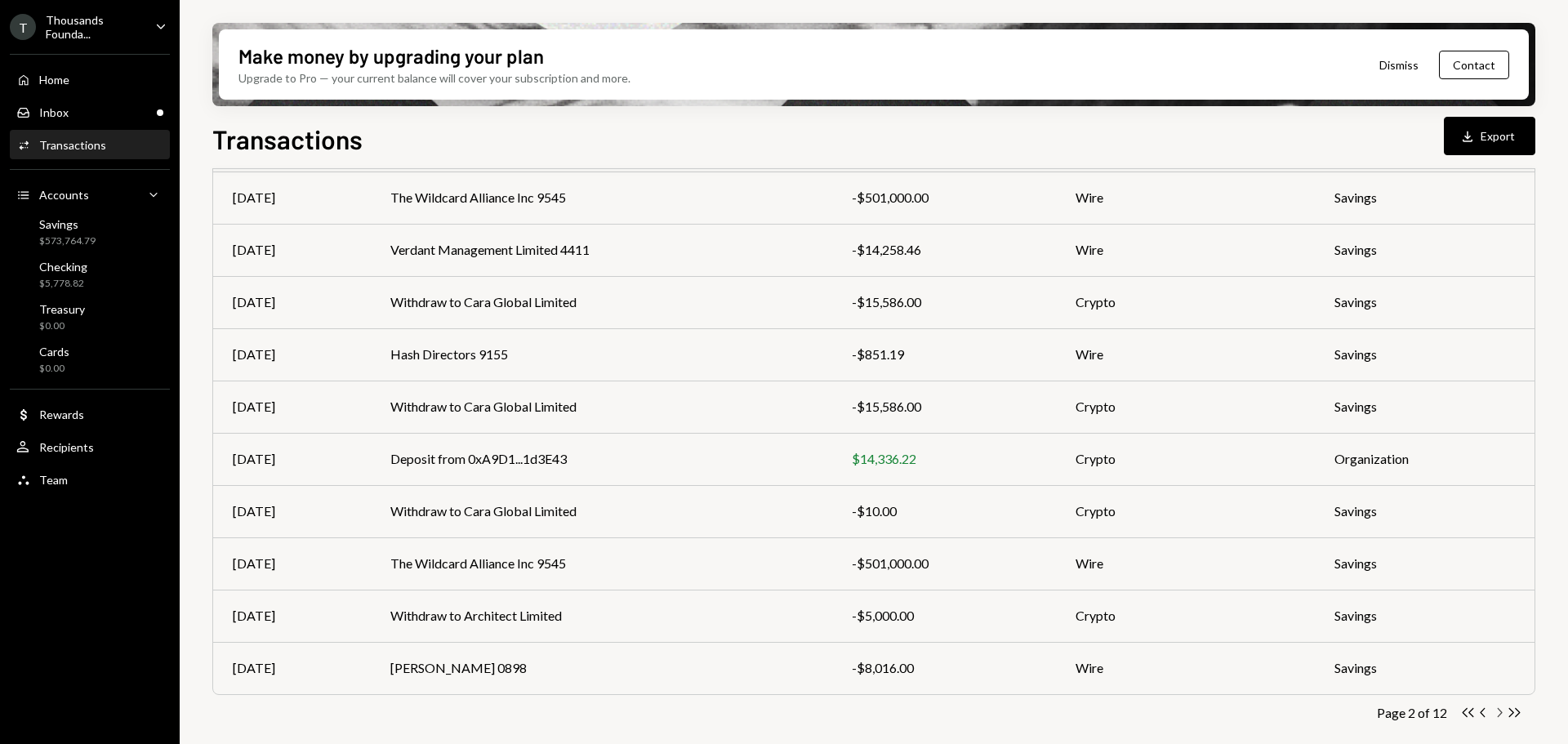
click at [1499, 711] on icon "button" at bounding box center [1500, 713] width 5 height 9
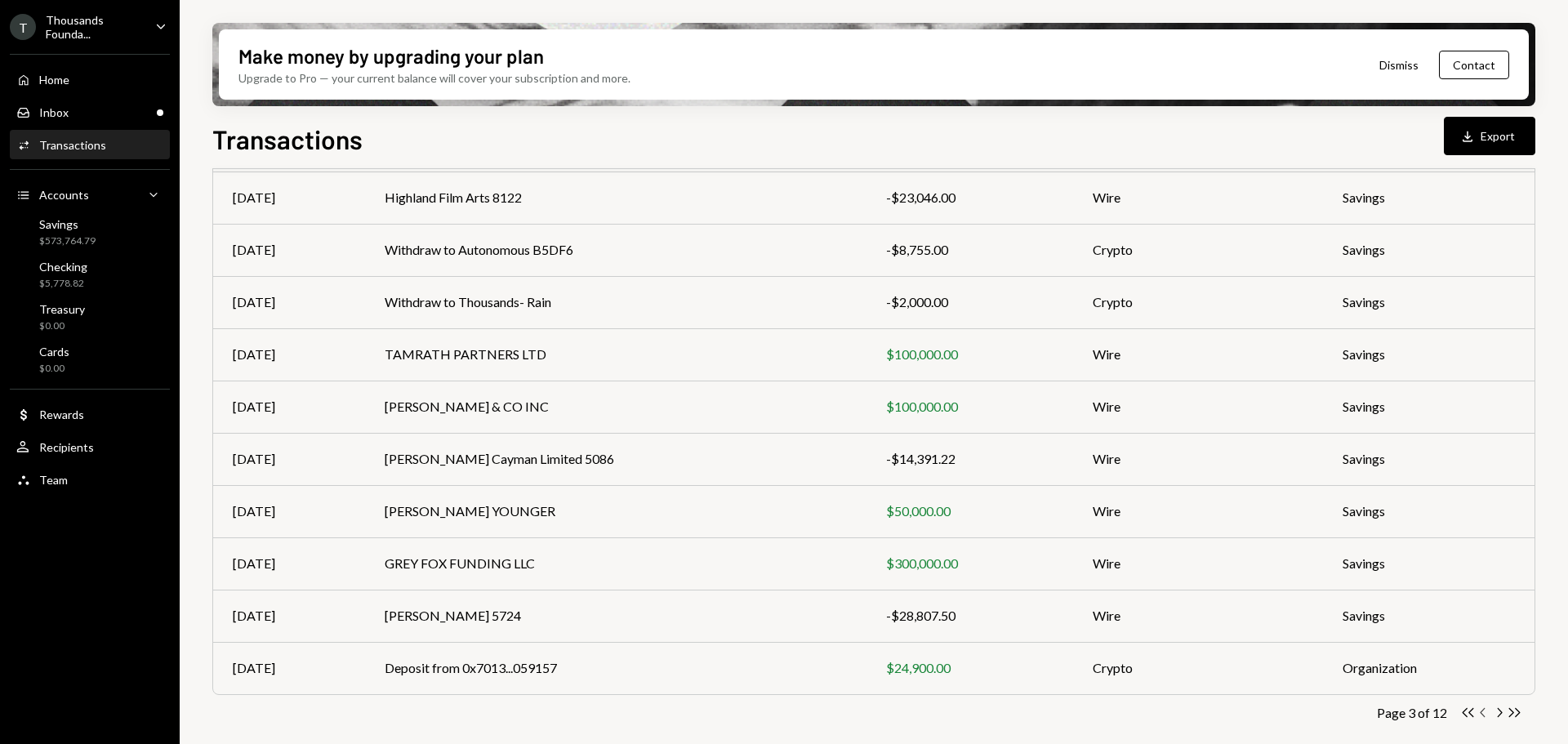
click at [1480, 714] on icon "Chevron Left" at bounding box center [1483, 713] width 16 height 16
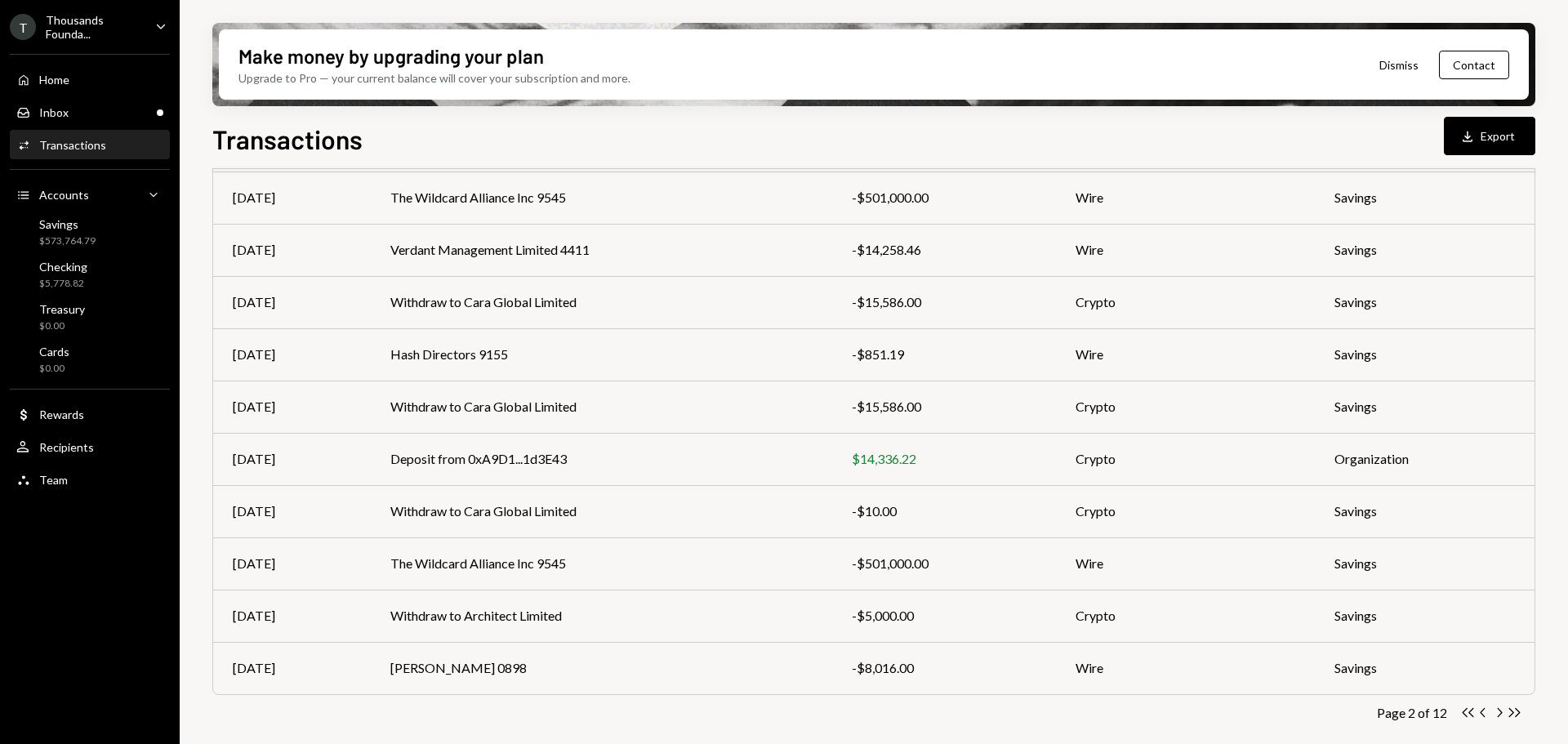
click at [649, 665] on td "Blake Waddington 0898" at bounding box center [601, 668] width 461 height 53
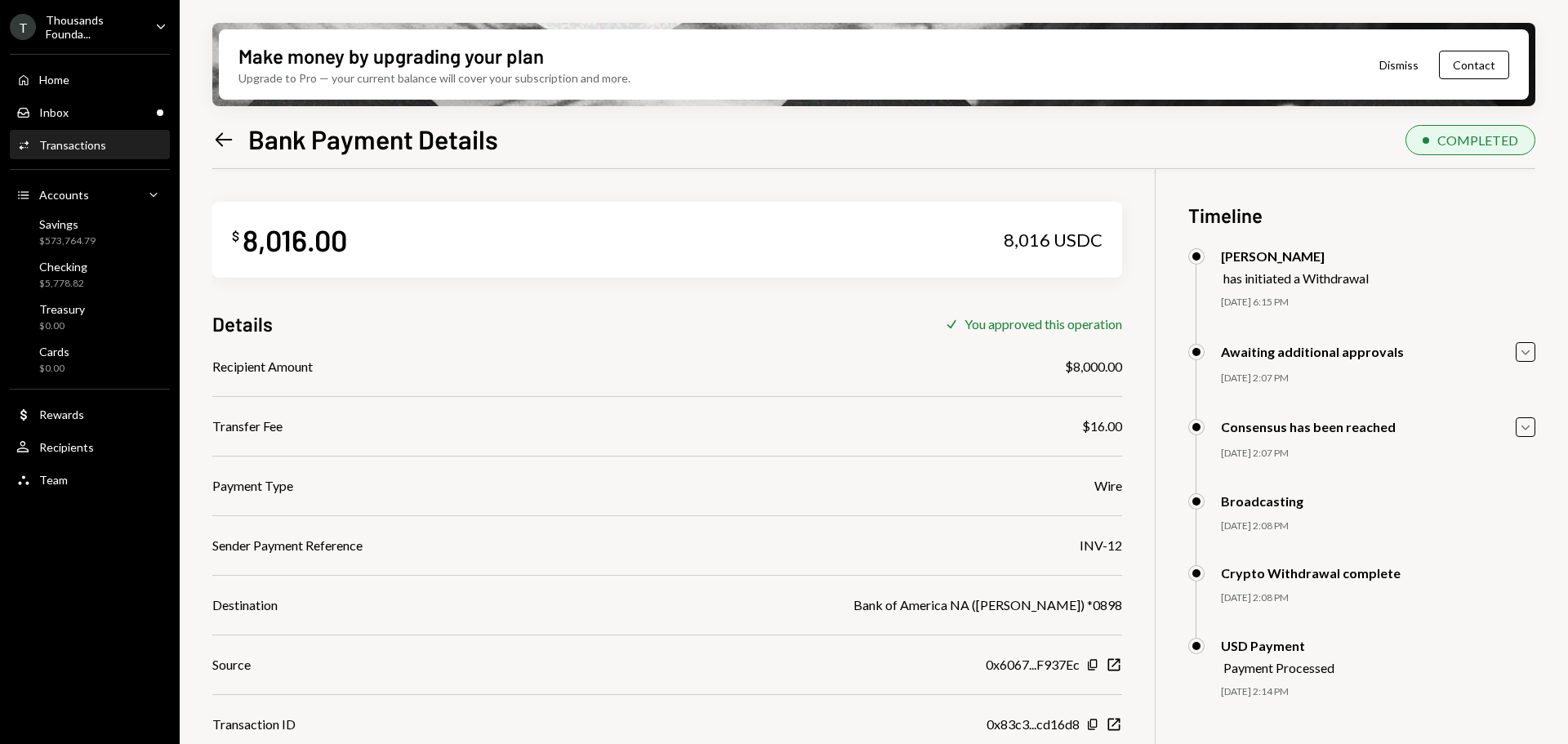
scroll to position [131, 0]
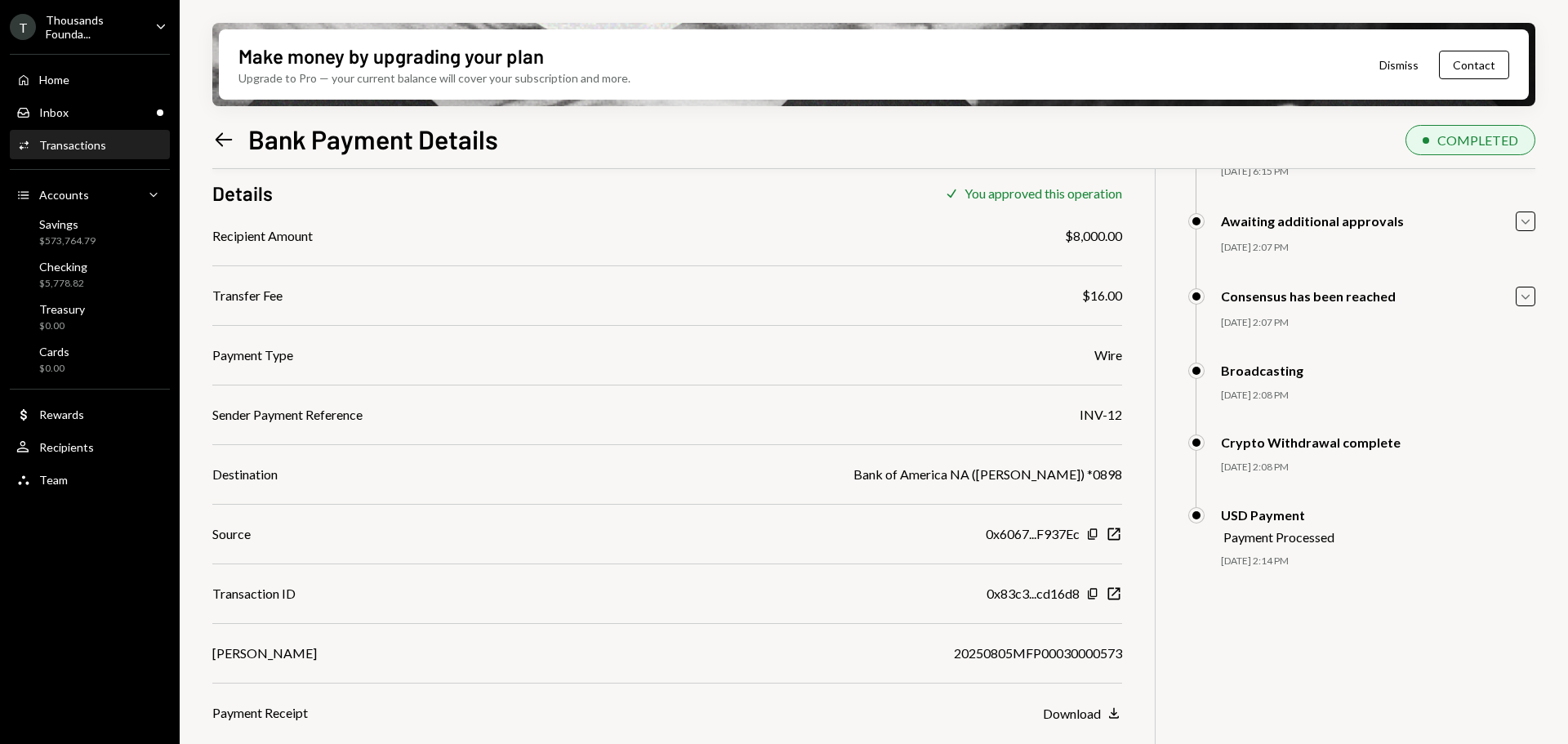
click at [236, 146] on div "Left Arrow Bank Payment Details" at bounding box center [355, 139] width 285 height 33
click at [226, 137] on icon "Left Arrow" at bounding box center [224, 140] width 23 height 23
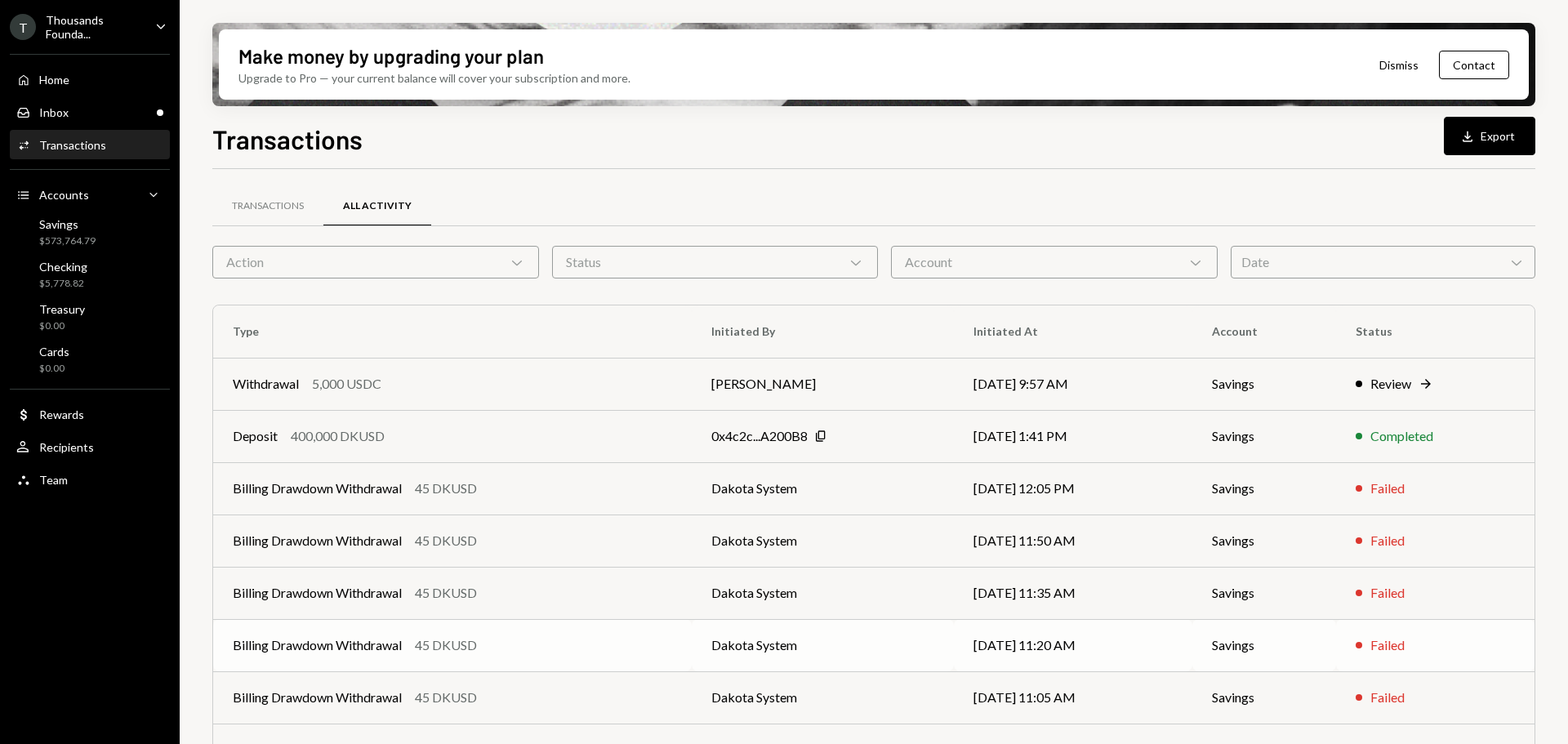
scroll to position [186, 0]
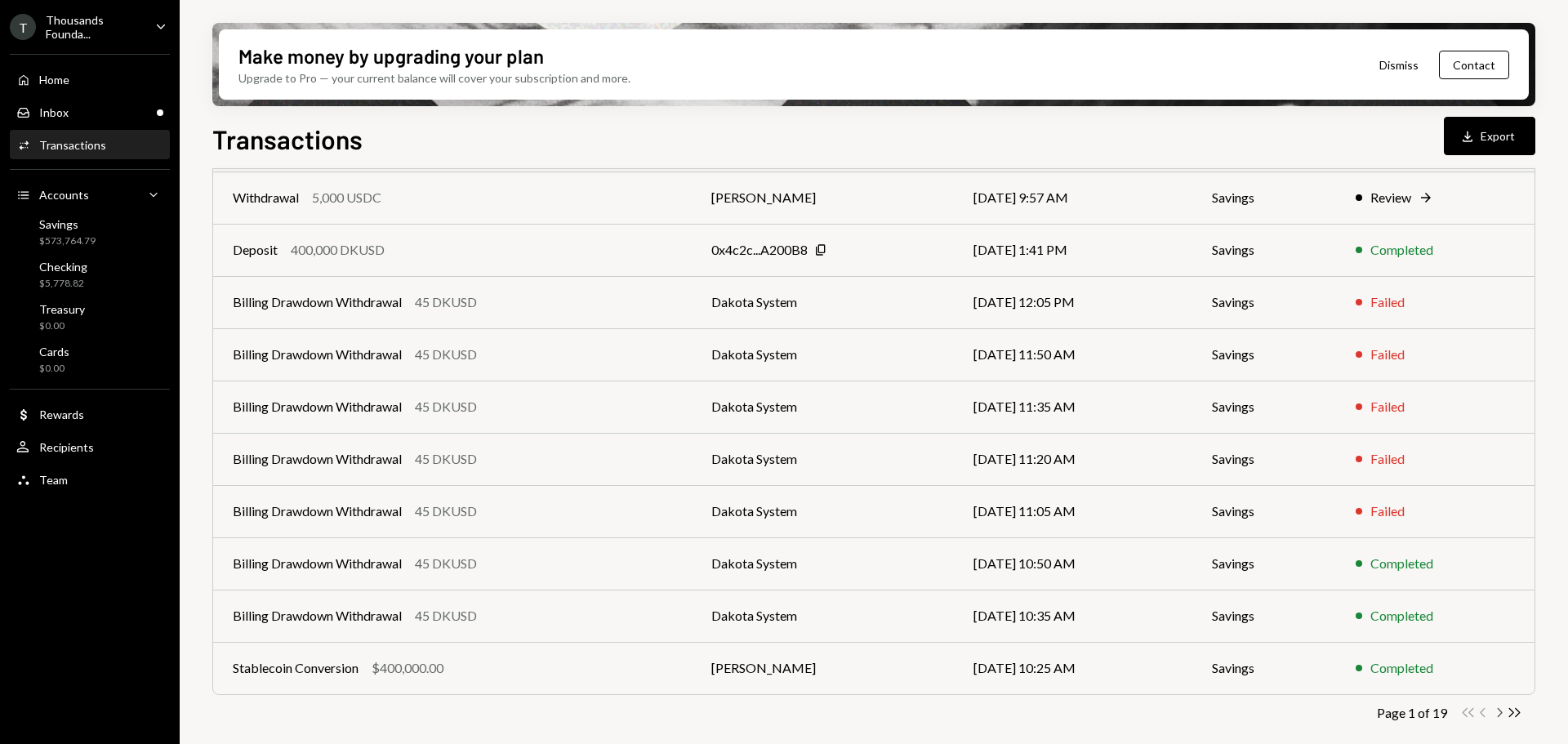
click at [1502, 714] on icon "Chevron Right" at bounding box center [1498, 713] width 16 height 16
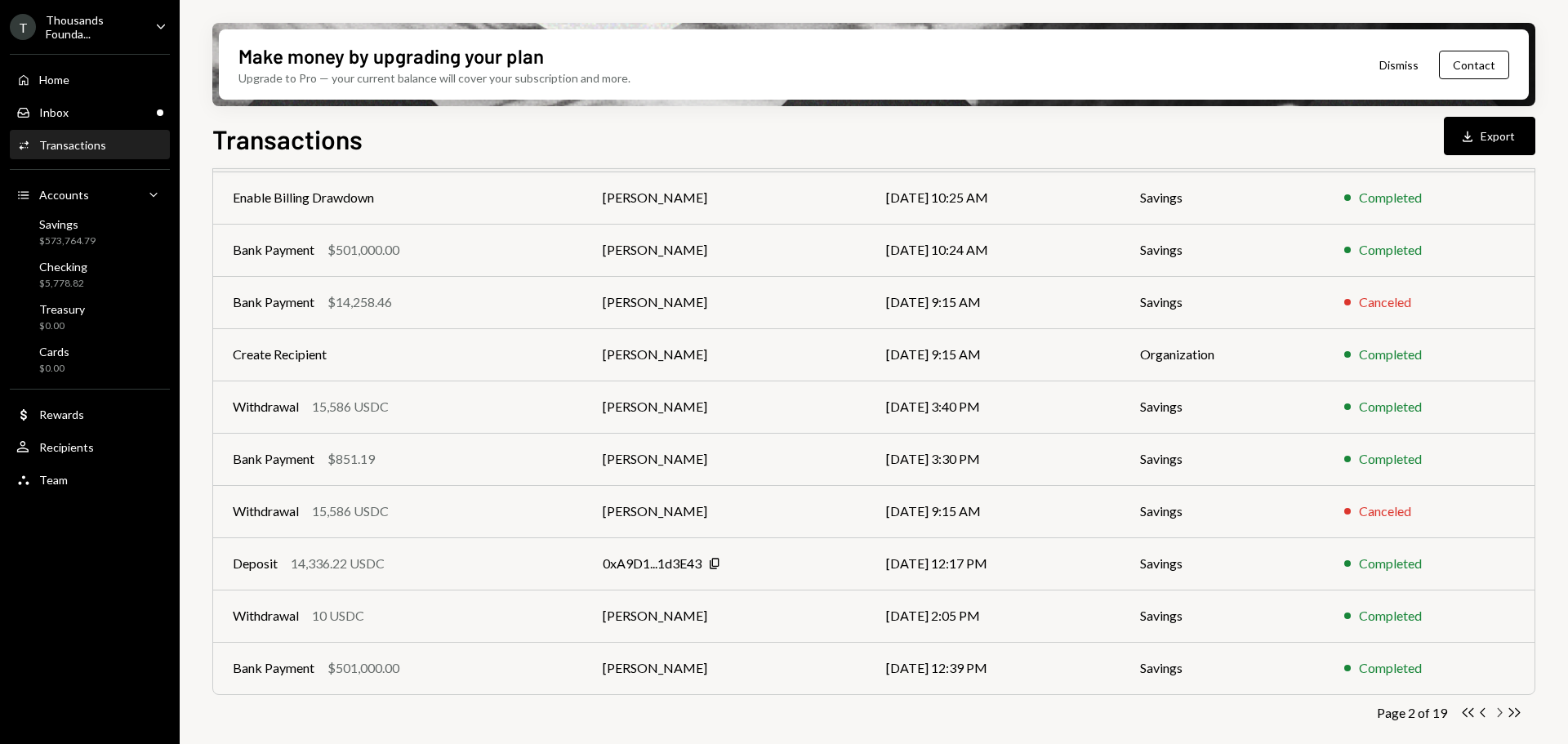
click at [1501, 714] on icon "Chevron Right" at bounding box center [1498, 713] width 16 height 16
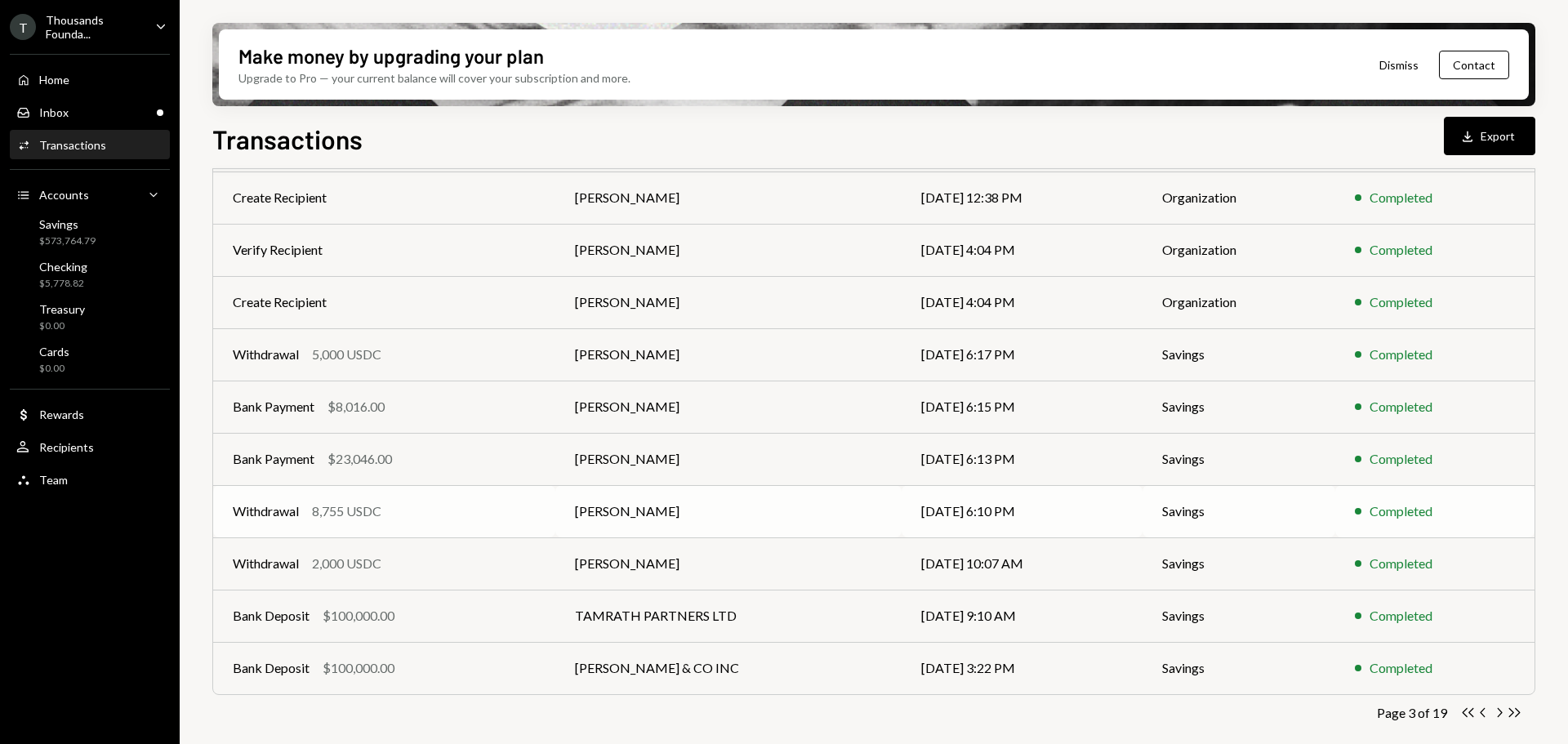
click at [468, 507] on div "Withdrawal 8,755 USDC" at bounding box center [384, 511] width 303 height 20
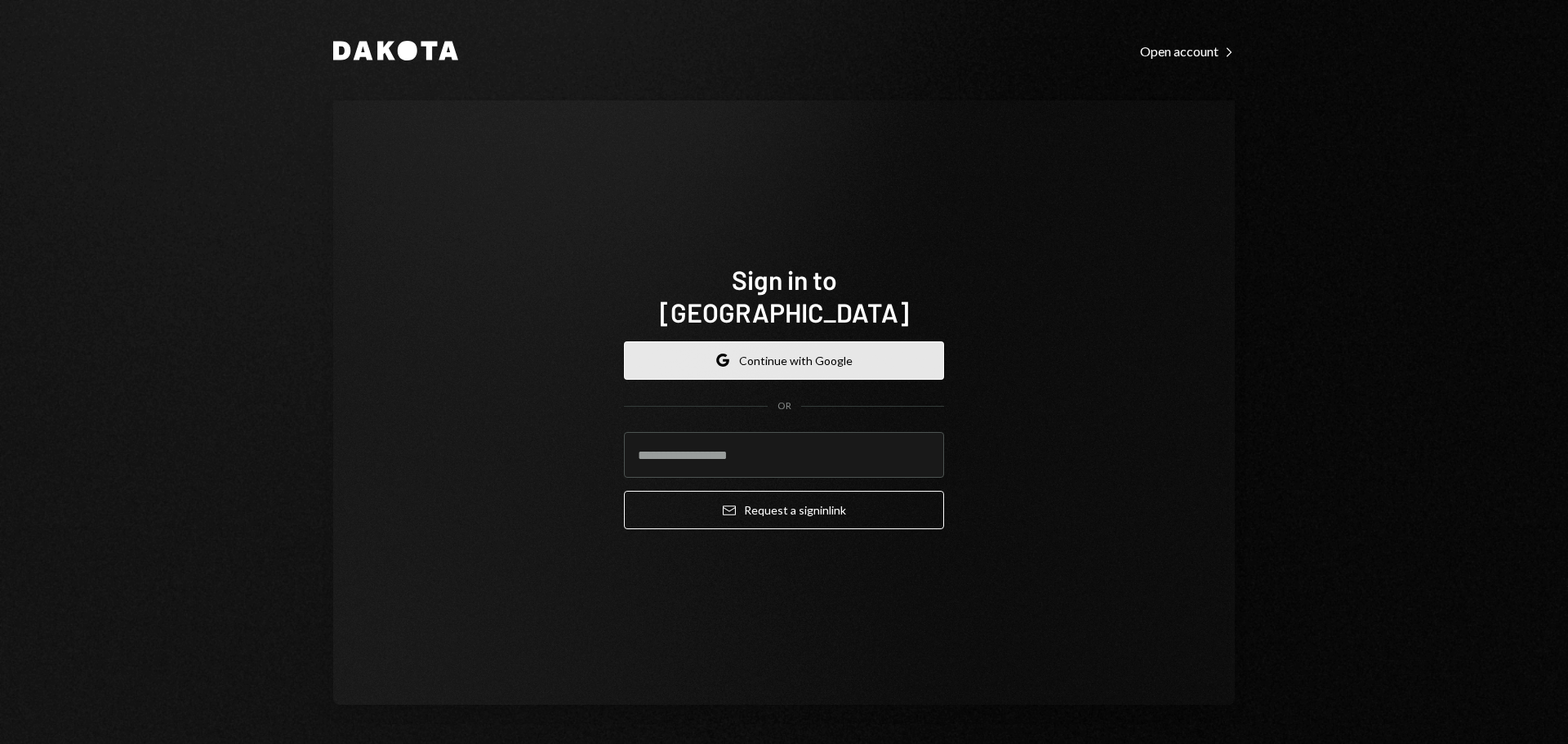
click at [795, 342] on button "Google Continue with Google" at bounding box center [783, 360] width 320 height 39
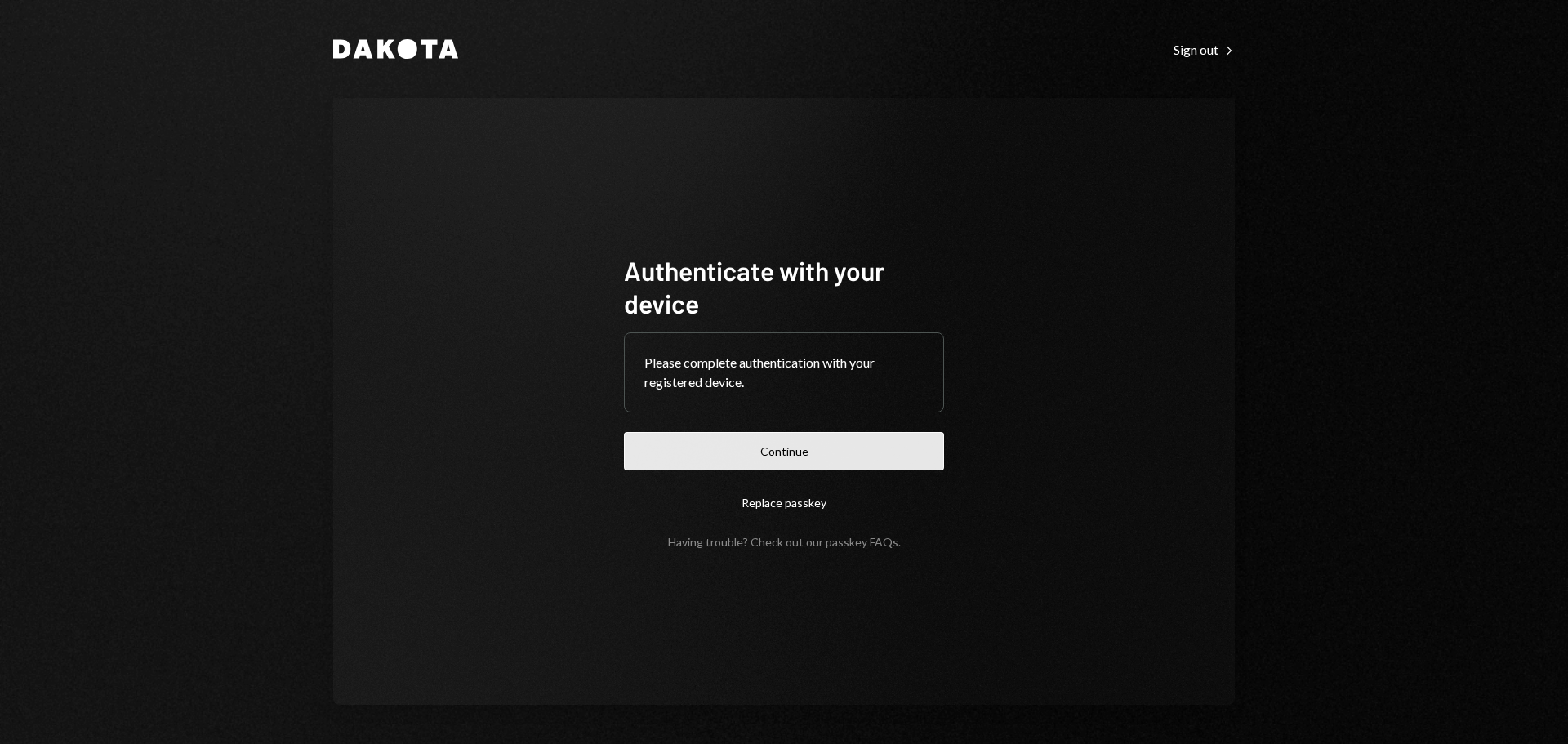
click at [847, 452] on button "Continue" at bounding box center [783, 451] width 320 height 39
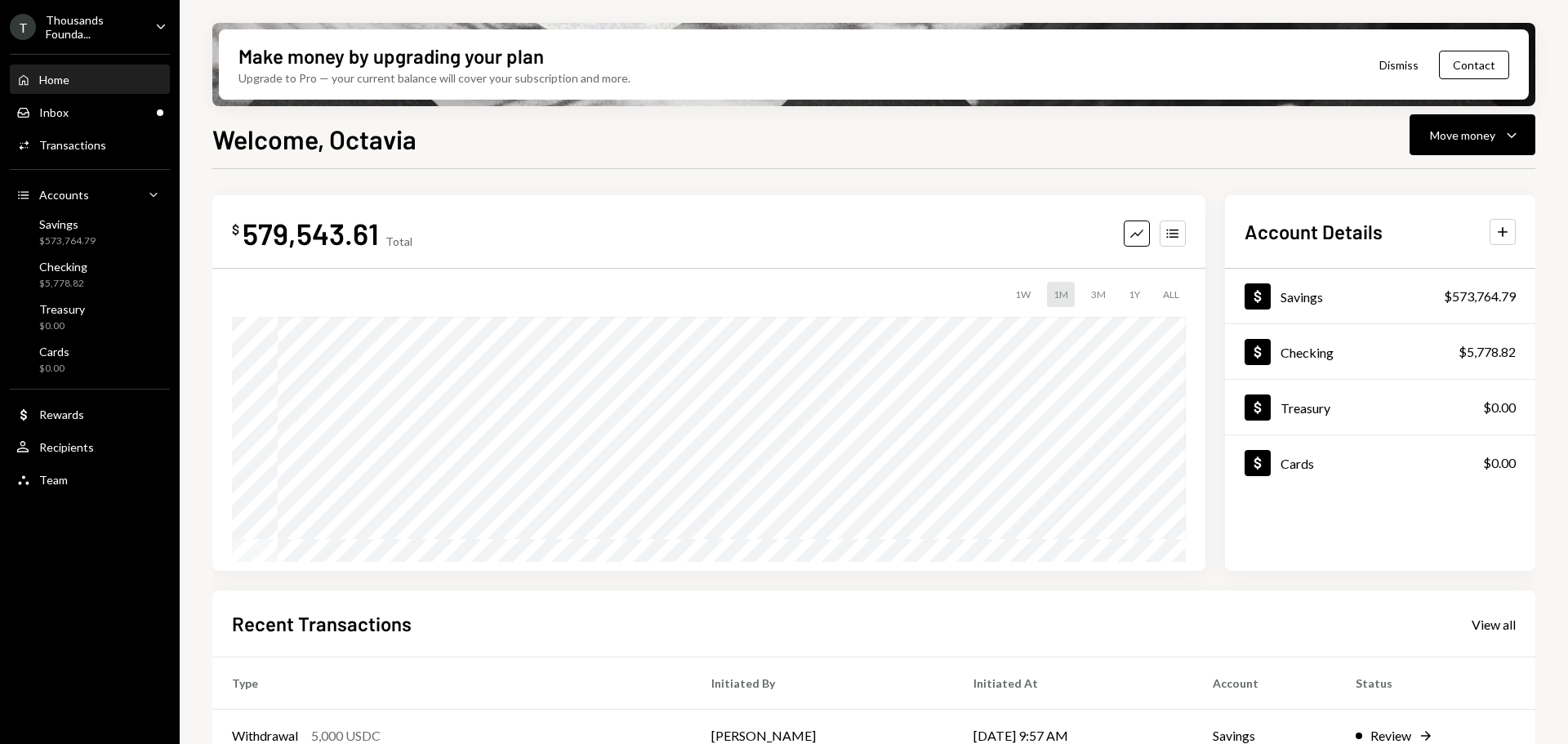
click at [160, 24] on icon "Caret Down" at bounding box center [161, 26] width 18 height 18
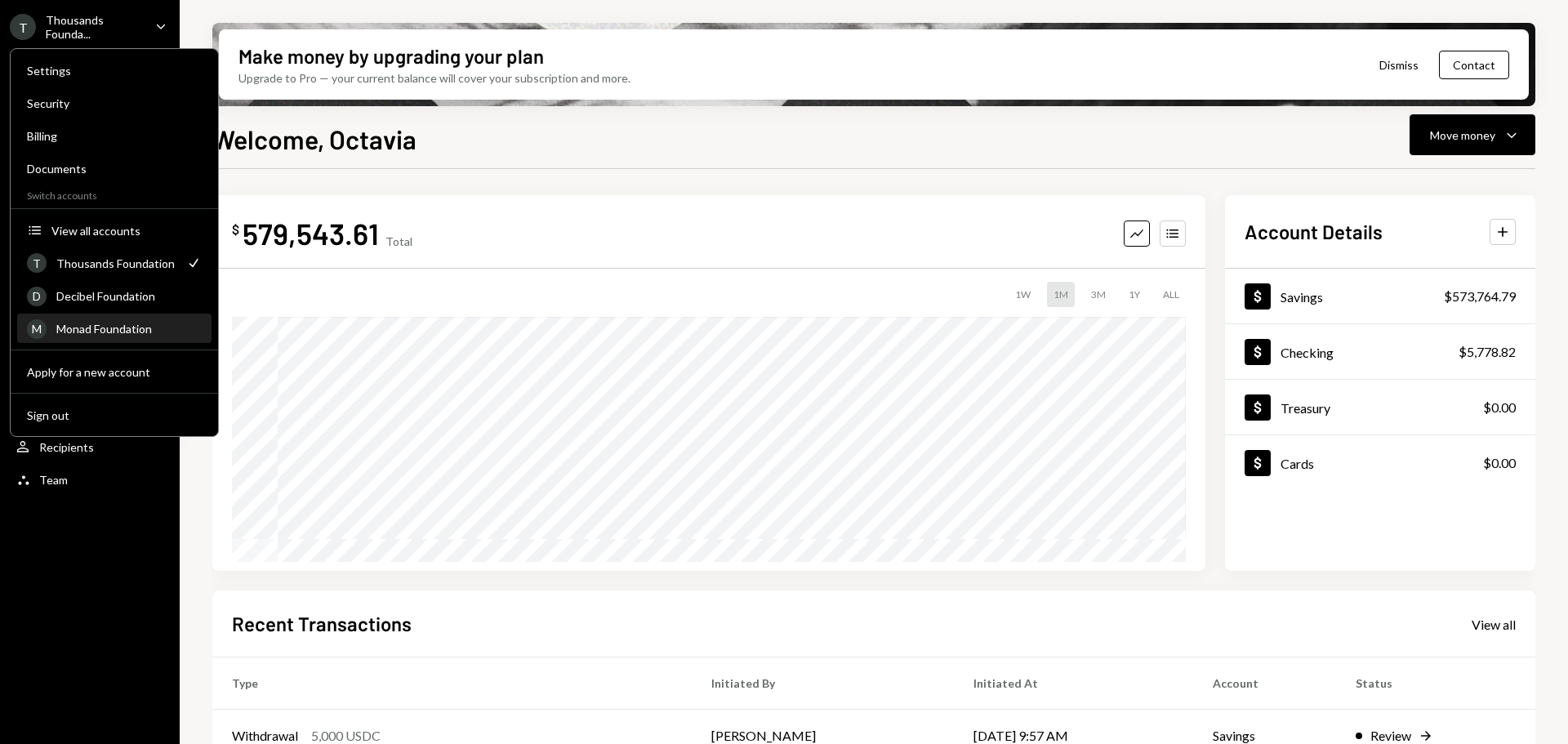
click at [153, 323] on div "Monad Foundation" at bounding box center [128, 328] width 146 height 14
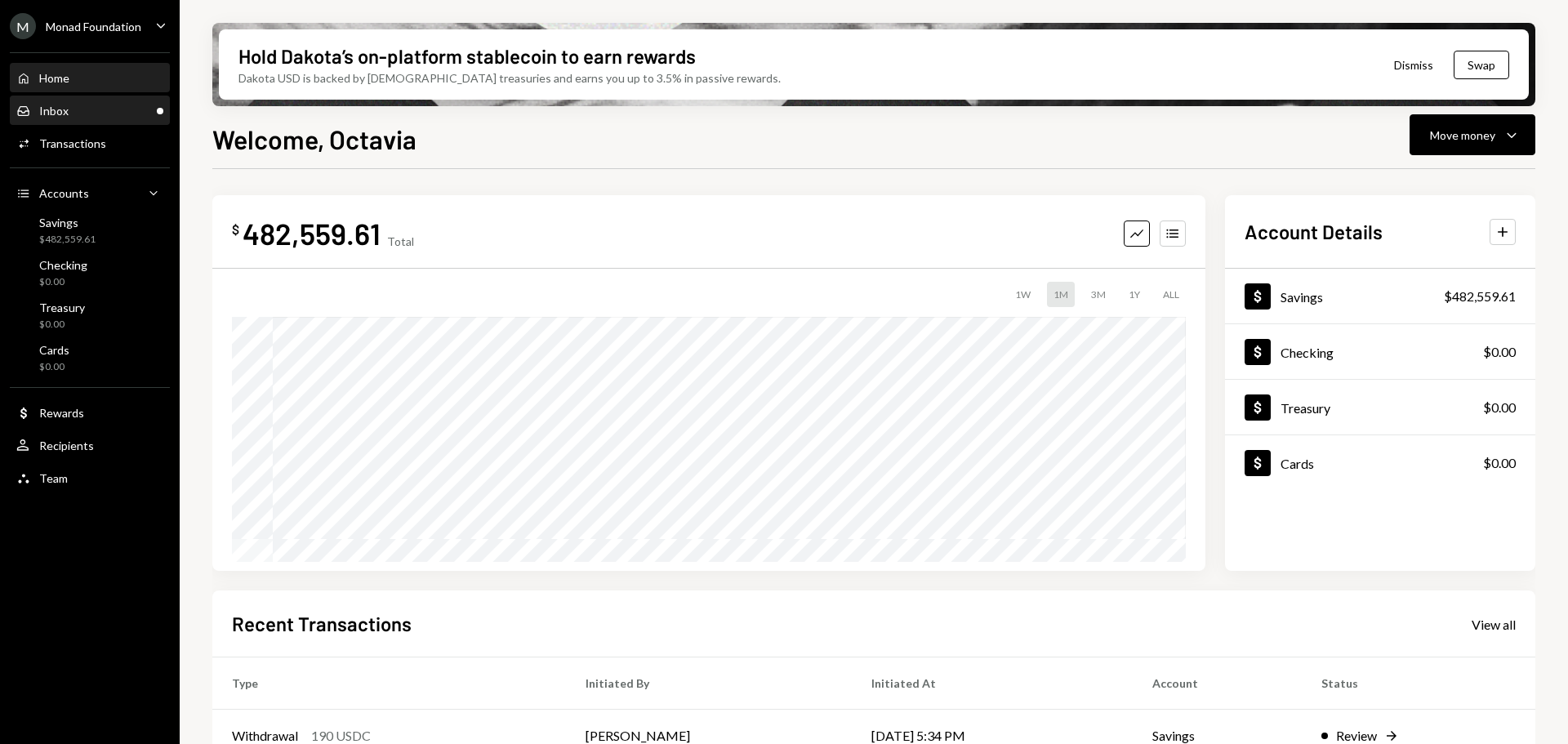
click at [112, 104] on div "Inbox Inbox" at bounding box center [90, 111] width 147 height 15
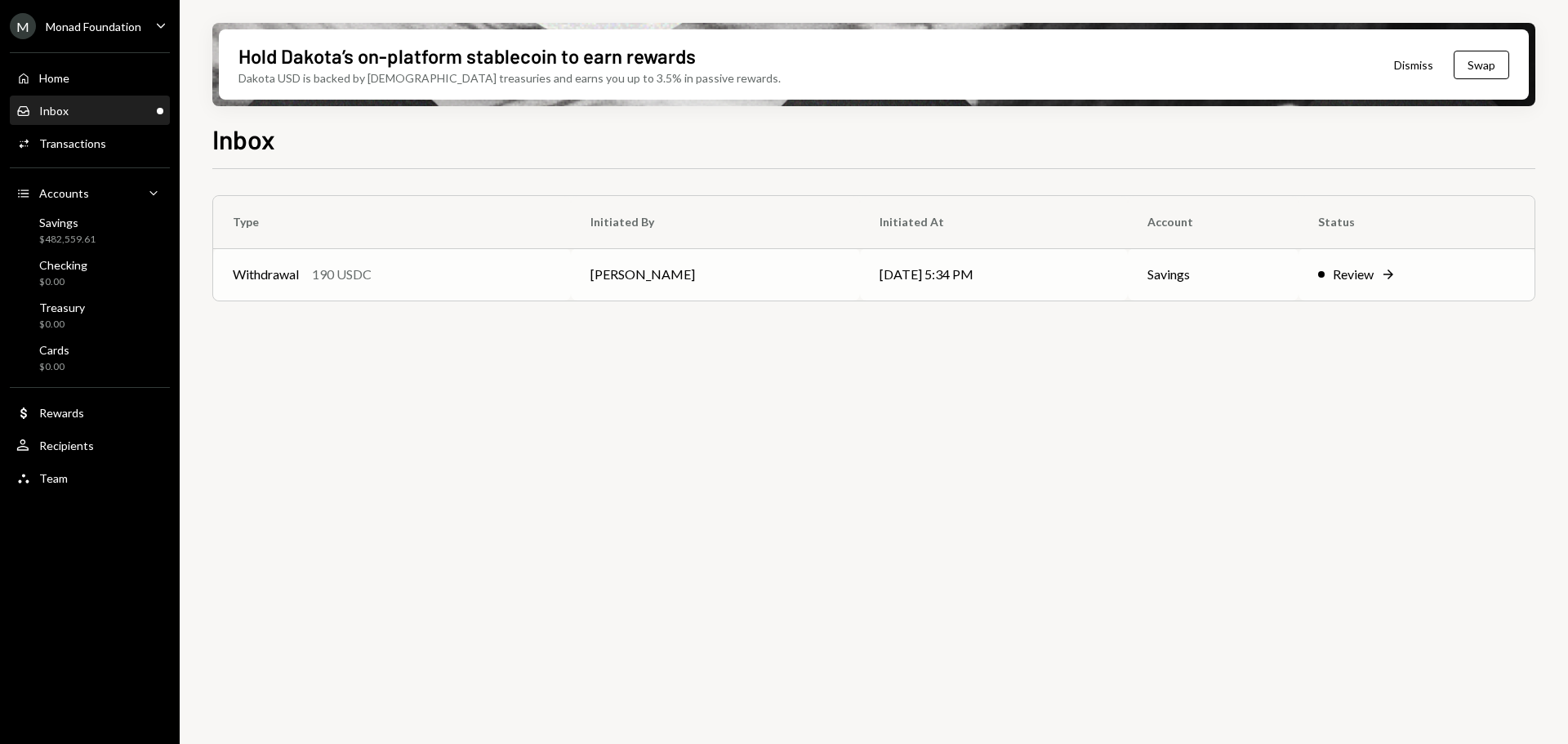
click at [381, 276] on div "Withdrawal 190 USDC" at bounding box center [392, 275] width 318 height 20
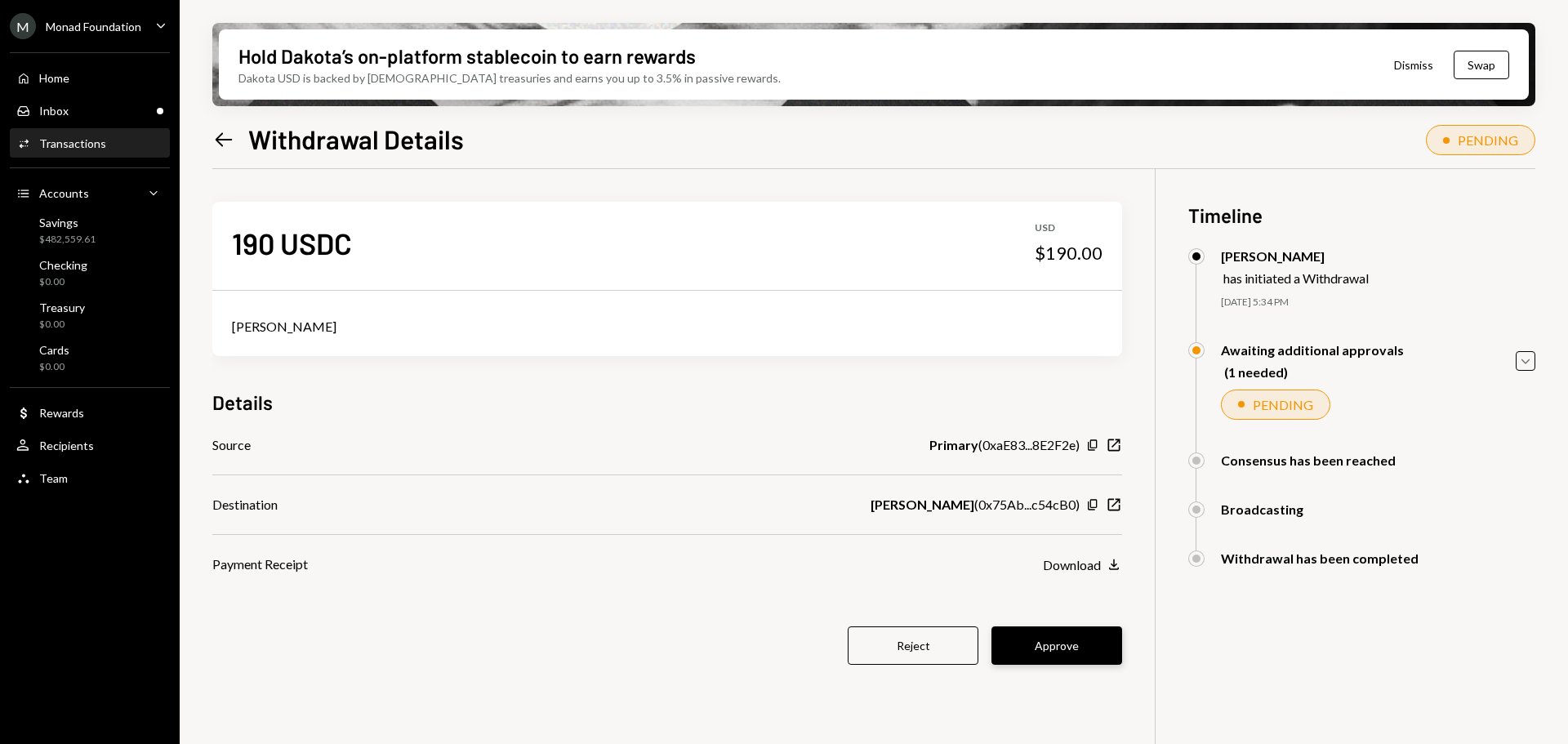
click at [1040, 639] on button "Approve" at bounding box center [1056, 645] width 131 height 39
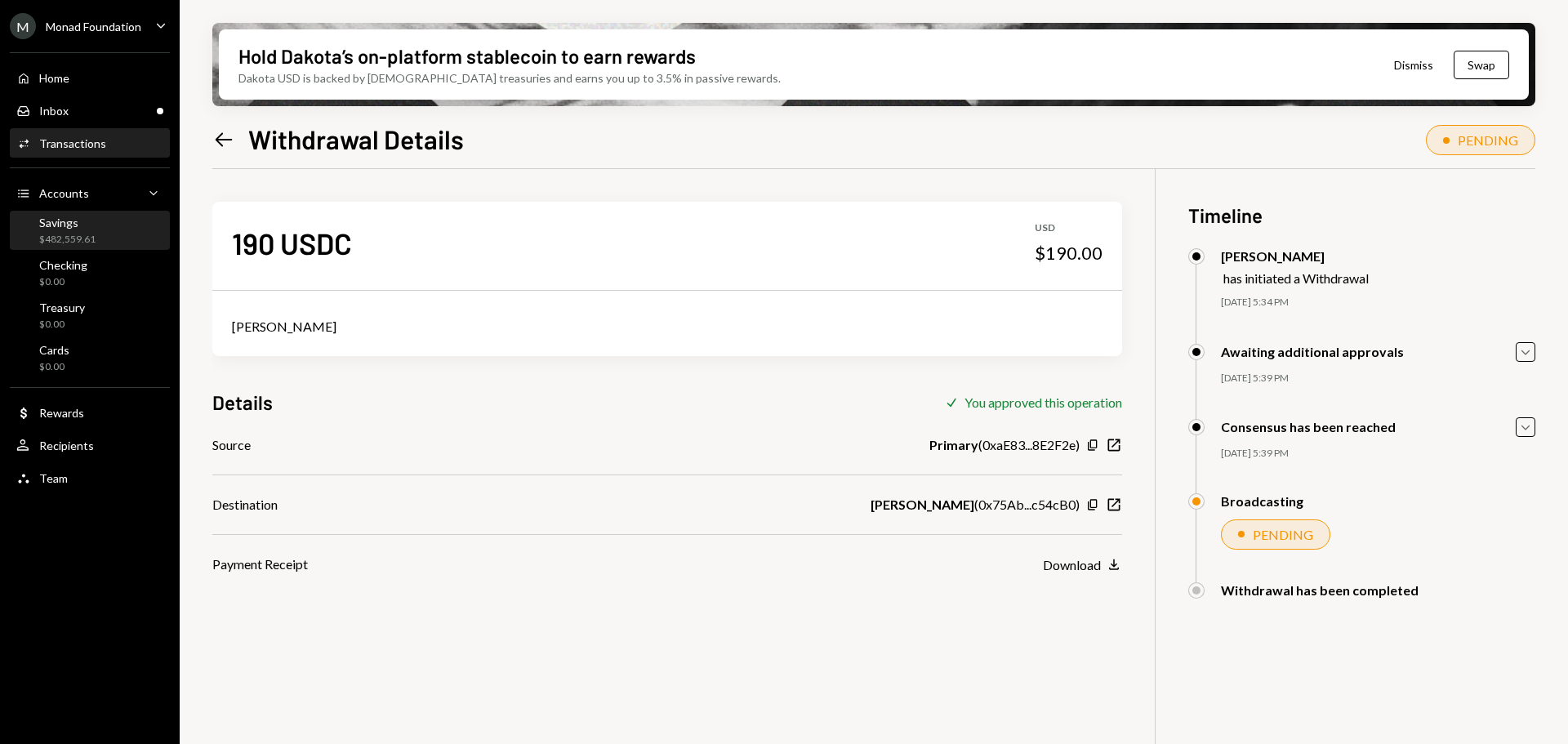
click at [27, 229] on div "Savings $482,559.61" at bounding box center [56, 231] width 79 height 31
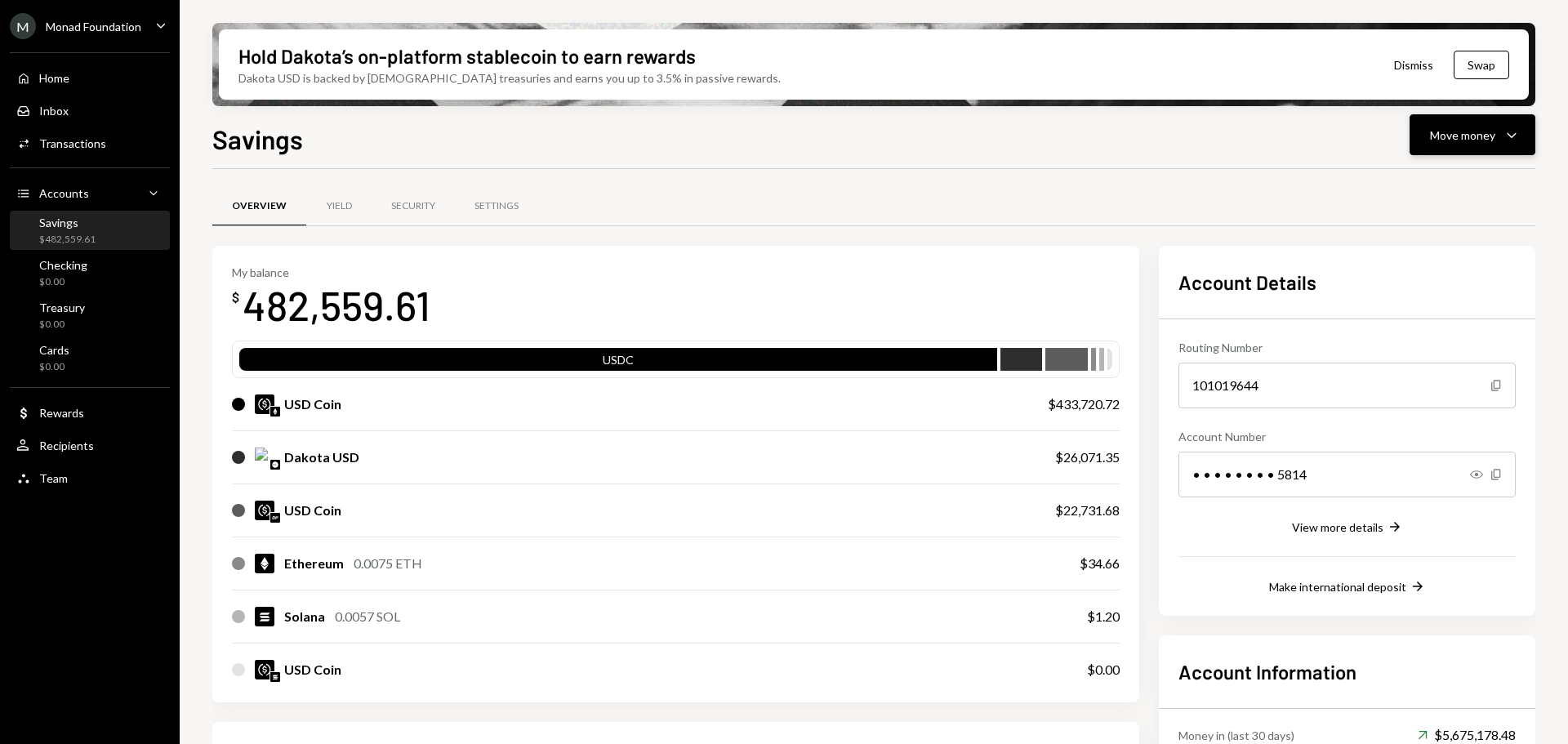
click at [1483, 136] on div "Move money" at bounding box center [1462, 135] width 65 height 17
click at [1428, 179] on div "Send" at bounding box center [1459, 184] width 119 height 17
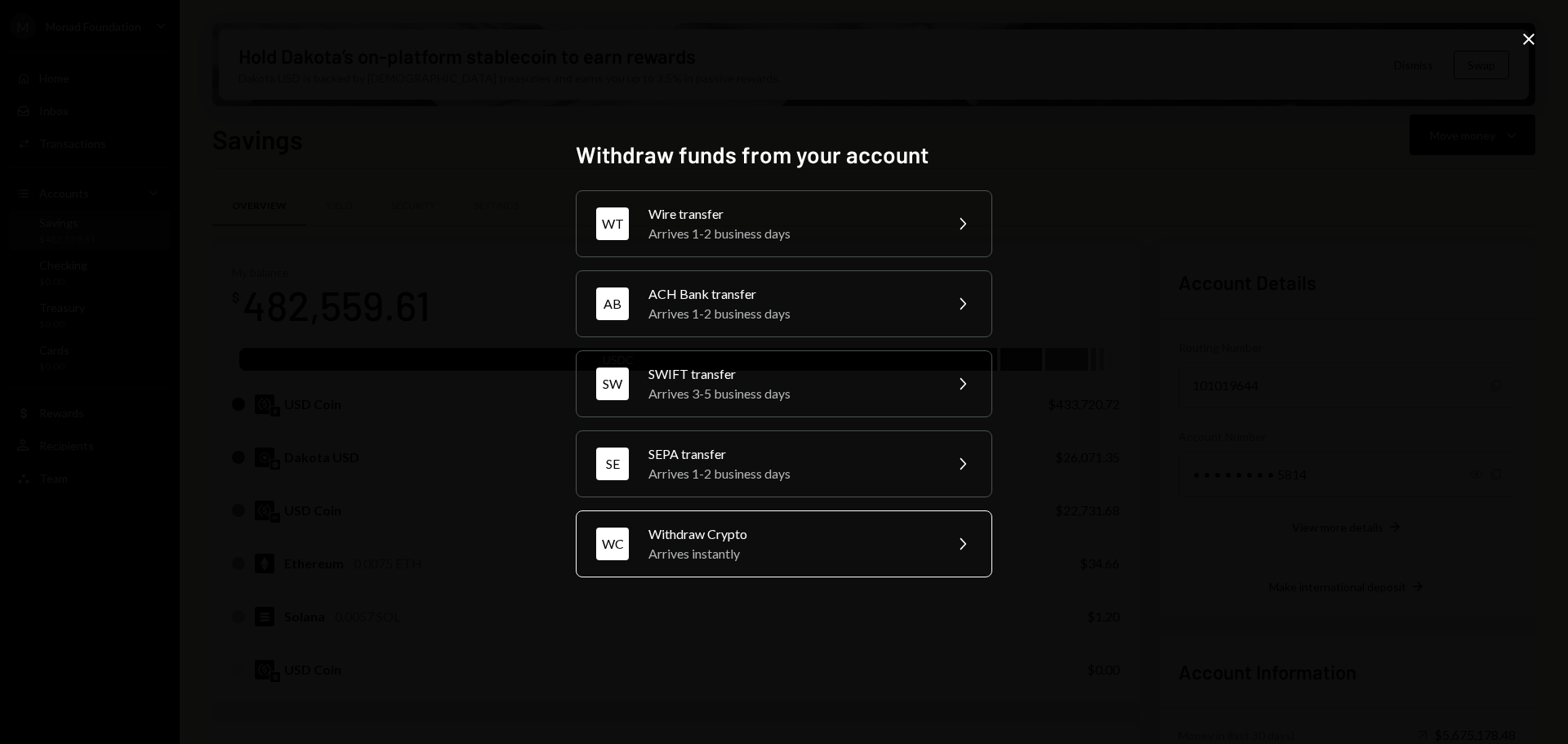
click at [717, 537] on div "Withdraw Crypto" at bounding box center [790, 534] width 284 height 20
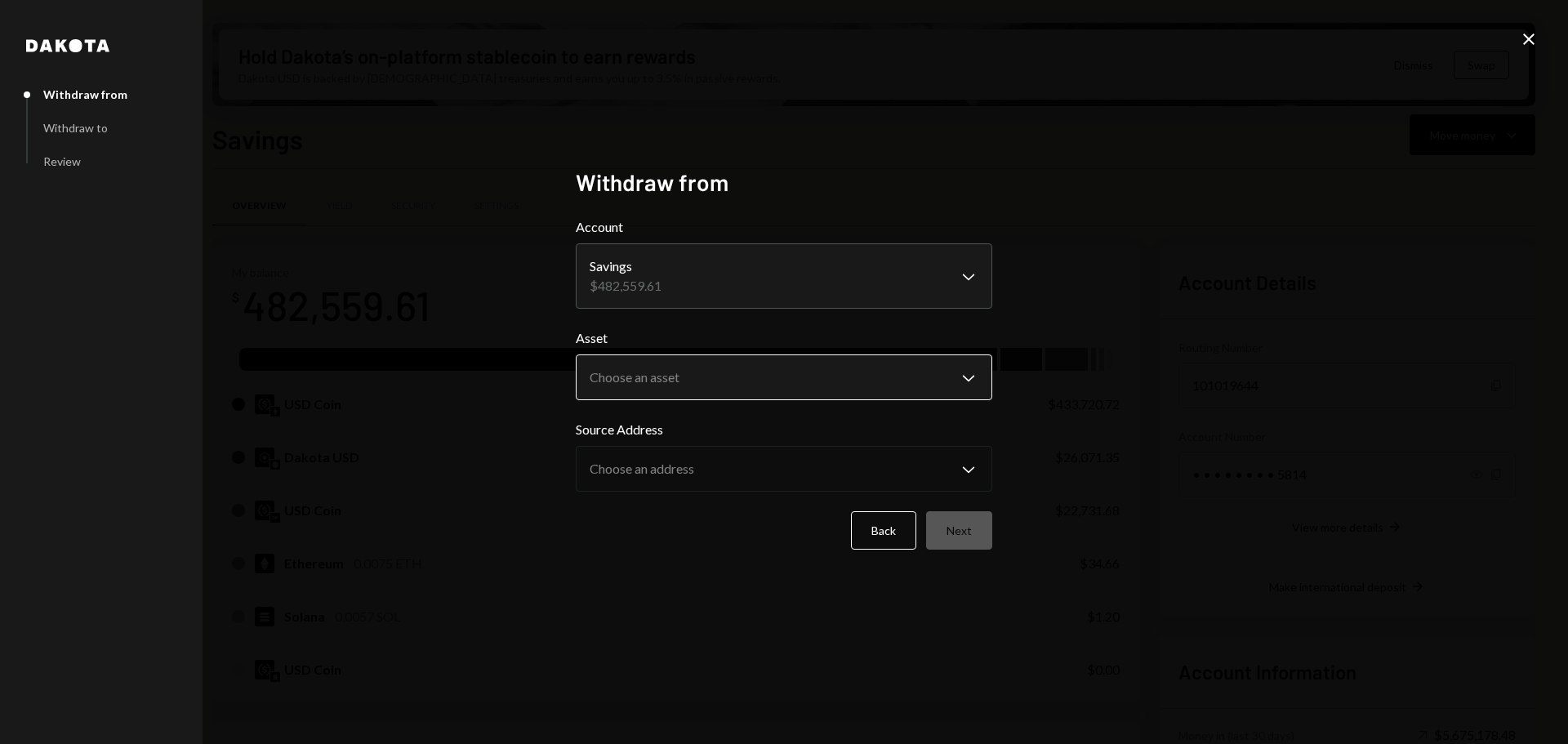
click at [809, 387] on body "M Monad Foundation Caret Down Home Home Inbox Inbox Activities Transactions Acc…" at bounding box center [784, 372] width 1568 height 744
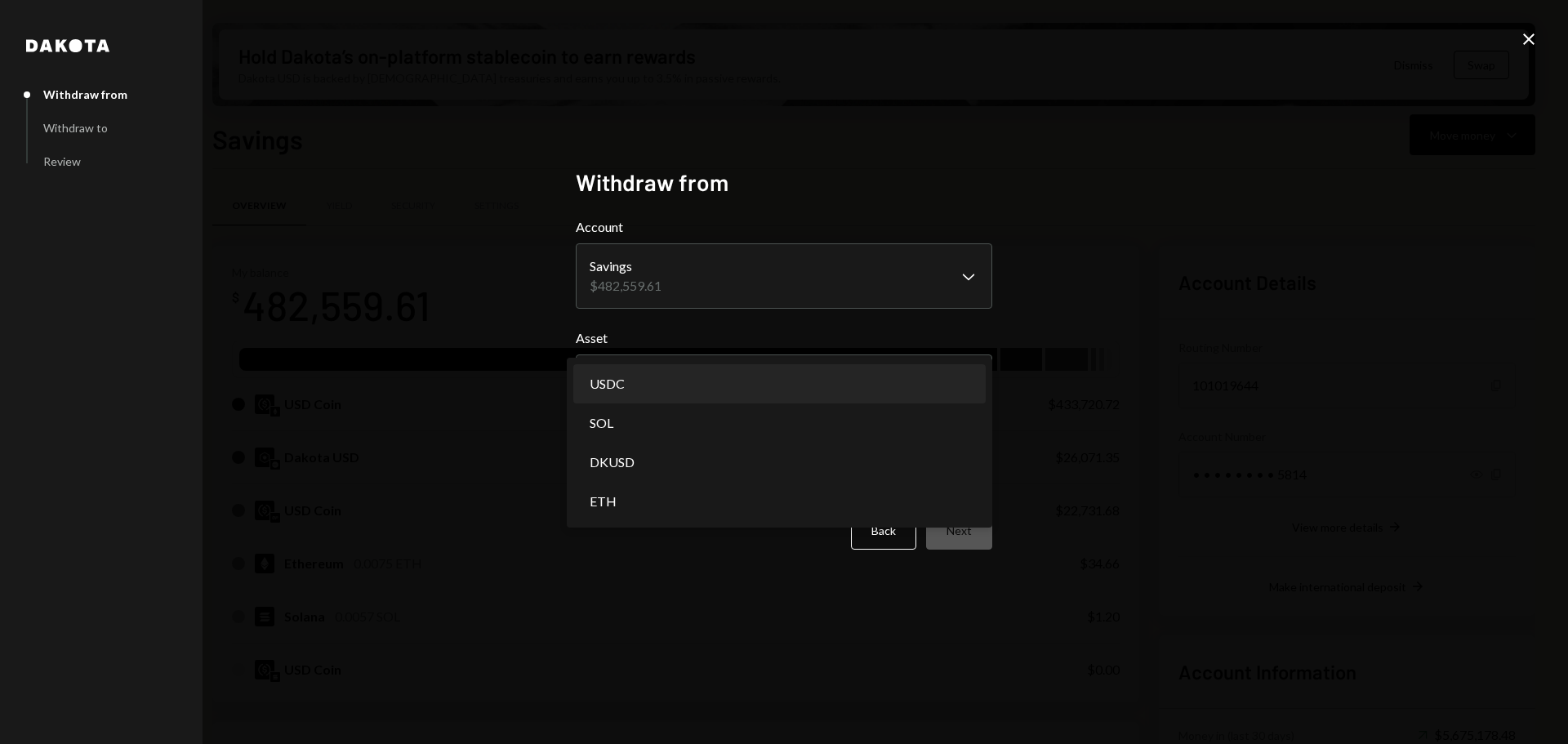
select select "****"
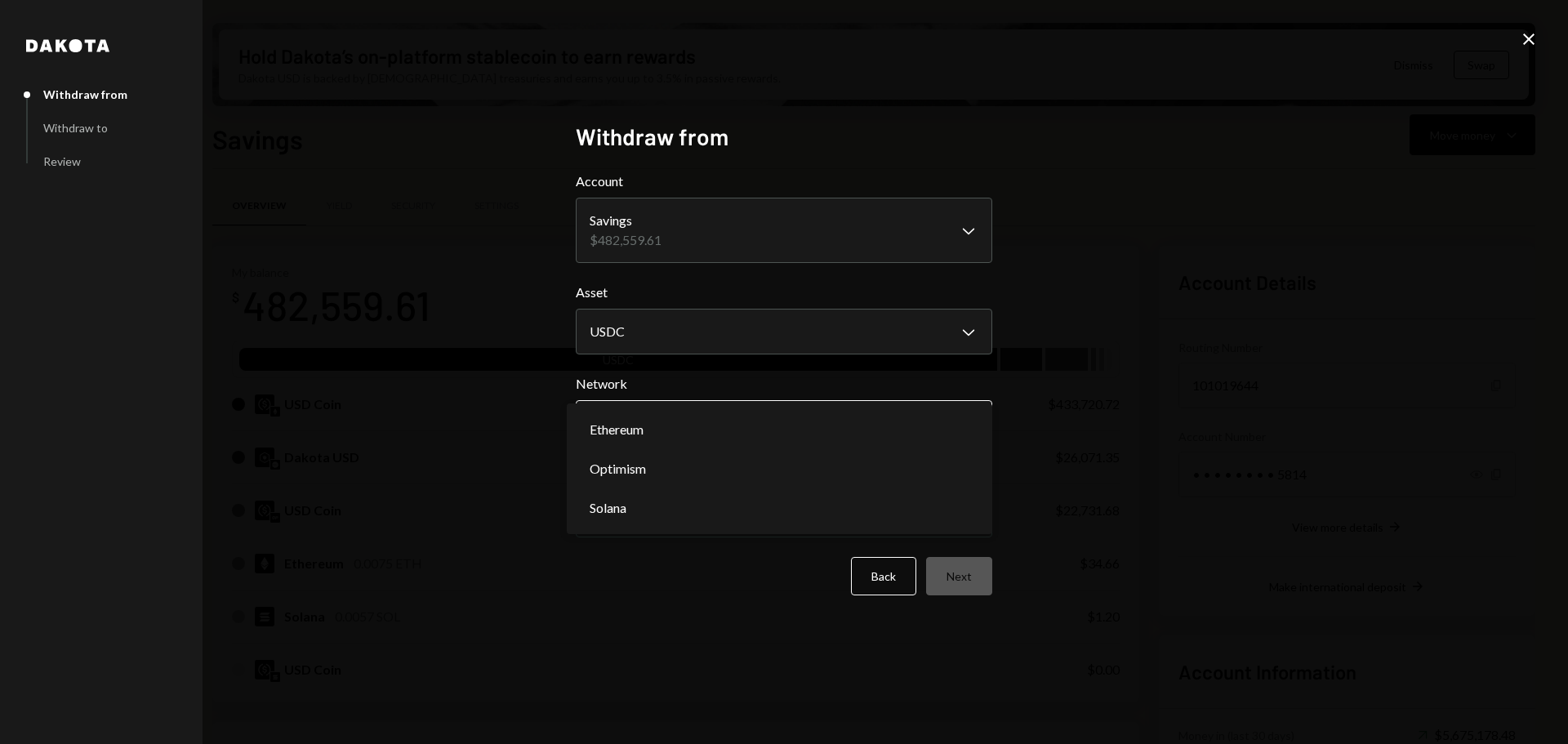
click at [710, 416] on body "M Monad Foundation Caret Down Home Home Inbox Inbox Activities Transactions Acc…" at bounding box center [784, 372] width 1568 height 744
select select "**********"
drag, startPoint x: 709, startPoint y: 429, endPoint x: 723, endPoint y: 449, distance: 24.4
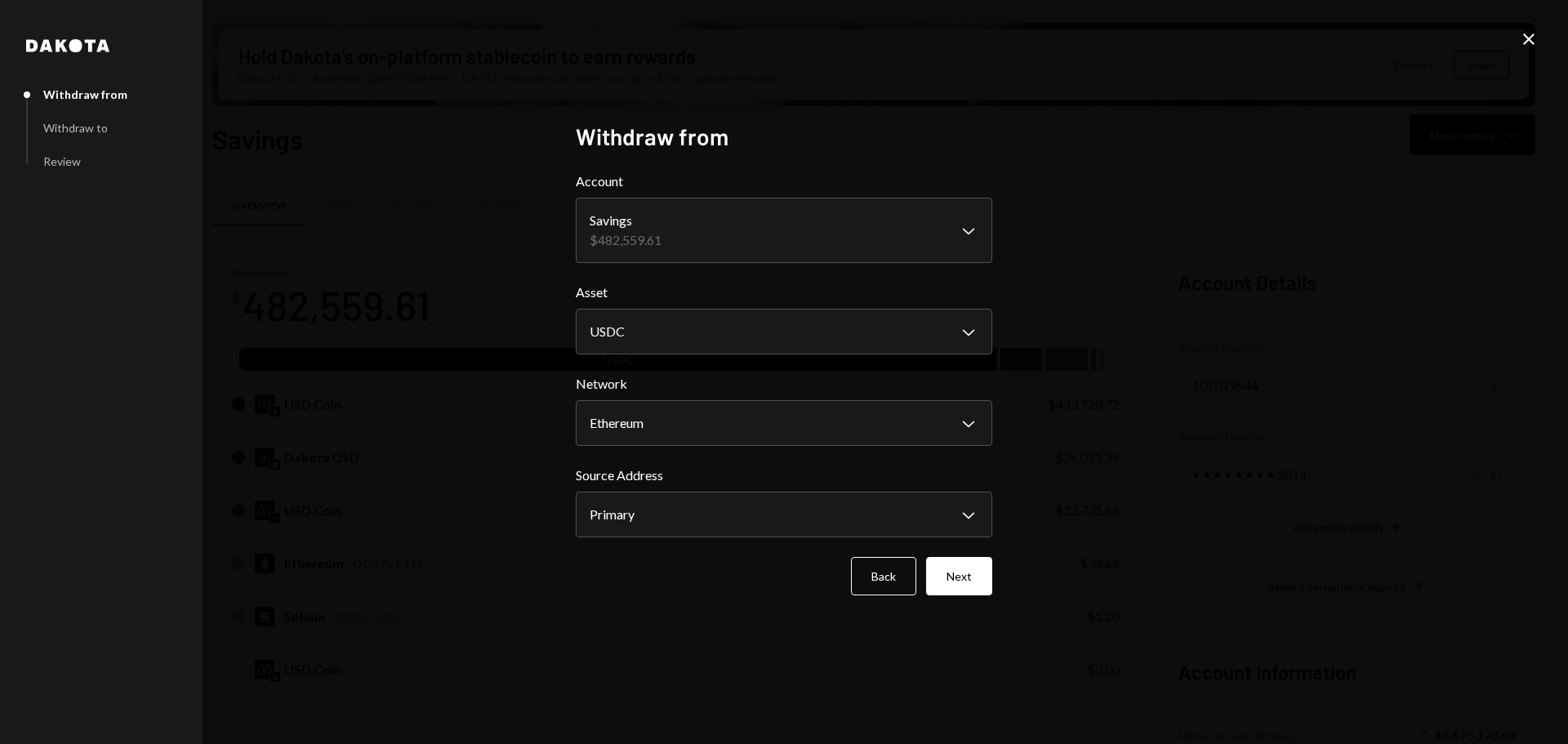
click at [962, 567] on button "Next" at bounding box center [959, 576] width 66 height 39
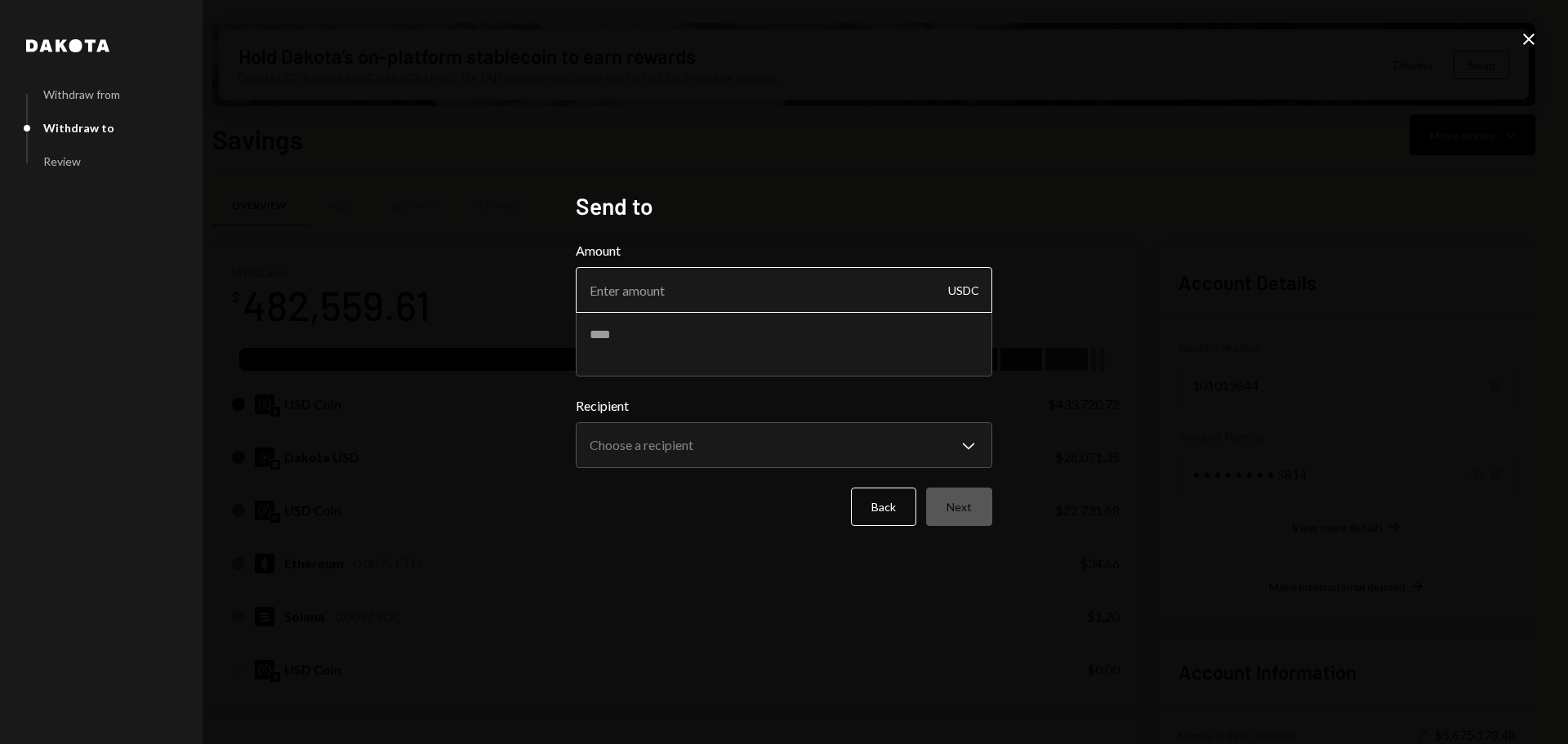
click at [710, 288] on input "Amount" at bounding box center [784, 291] width 416 height 46
type input "50000"
click at [725, 440] on body "M Monad Foundation Caret Down Home Home Inbox Inbox Activities Transactions Acc…" at bounding box center [784, 372] width 1568 height 744
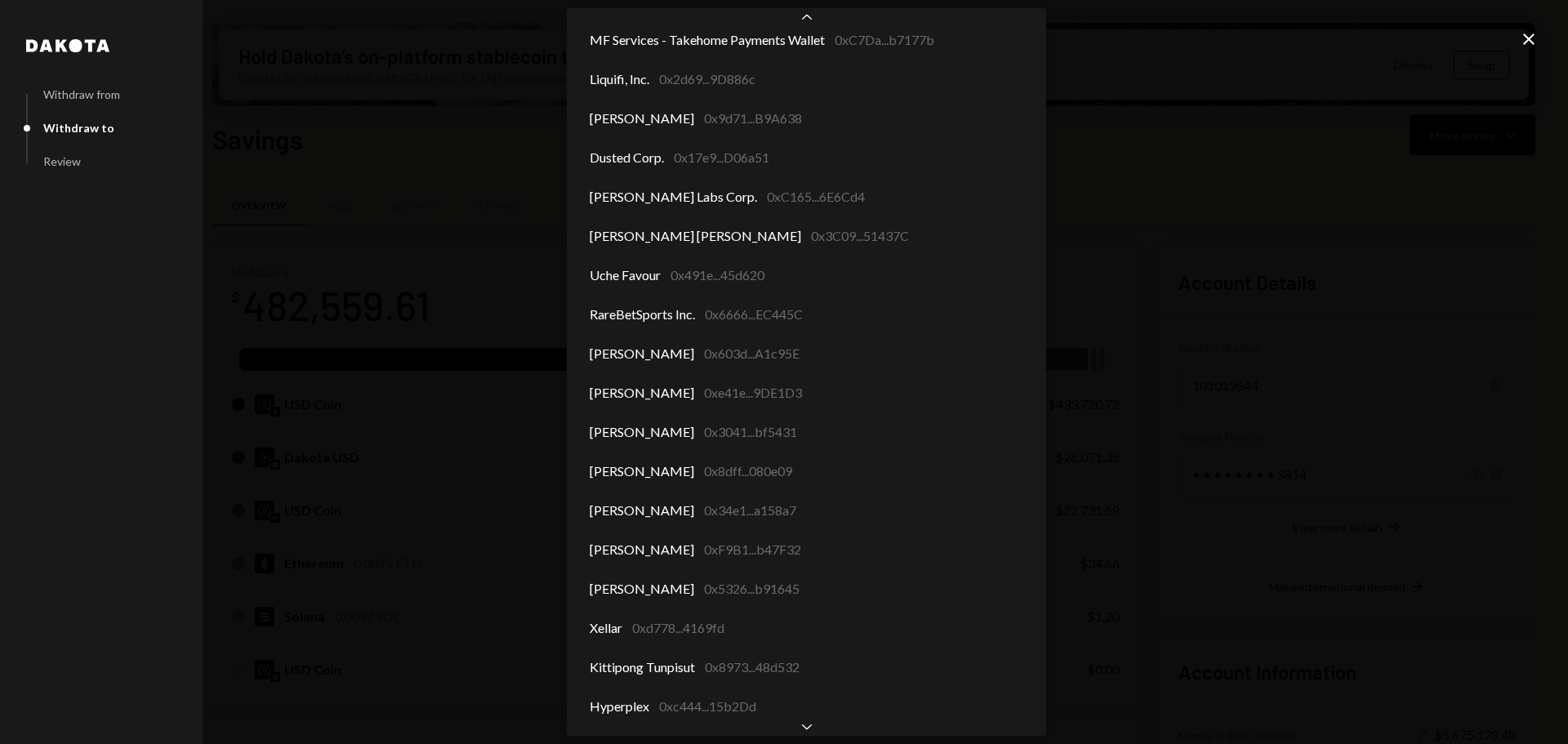
scroll to position [1151, 0]
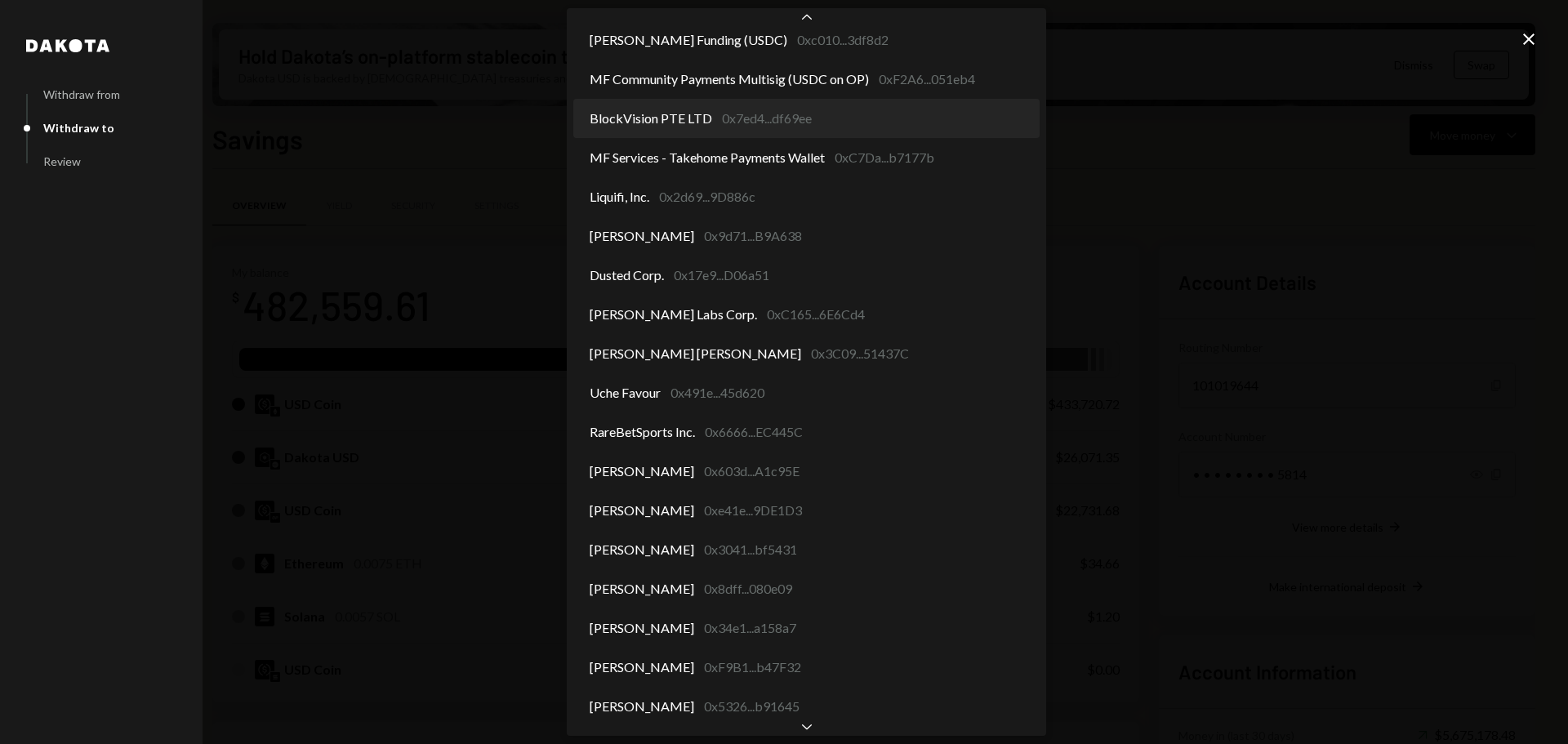
select select "**********"
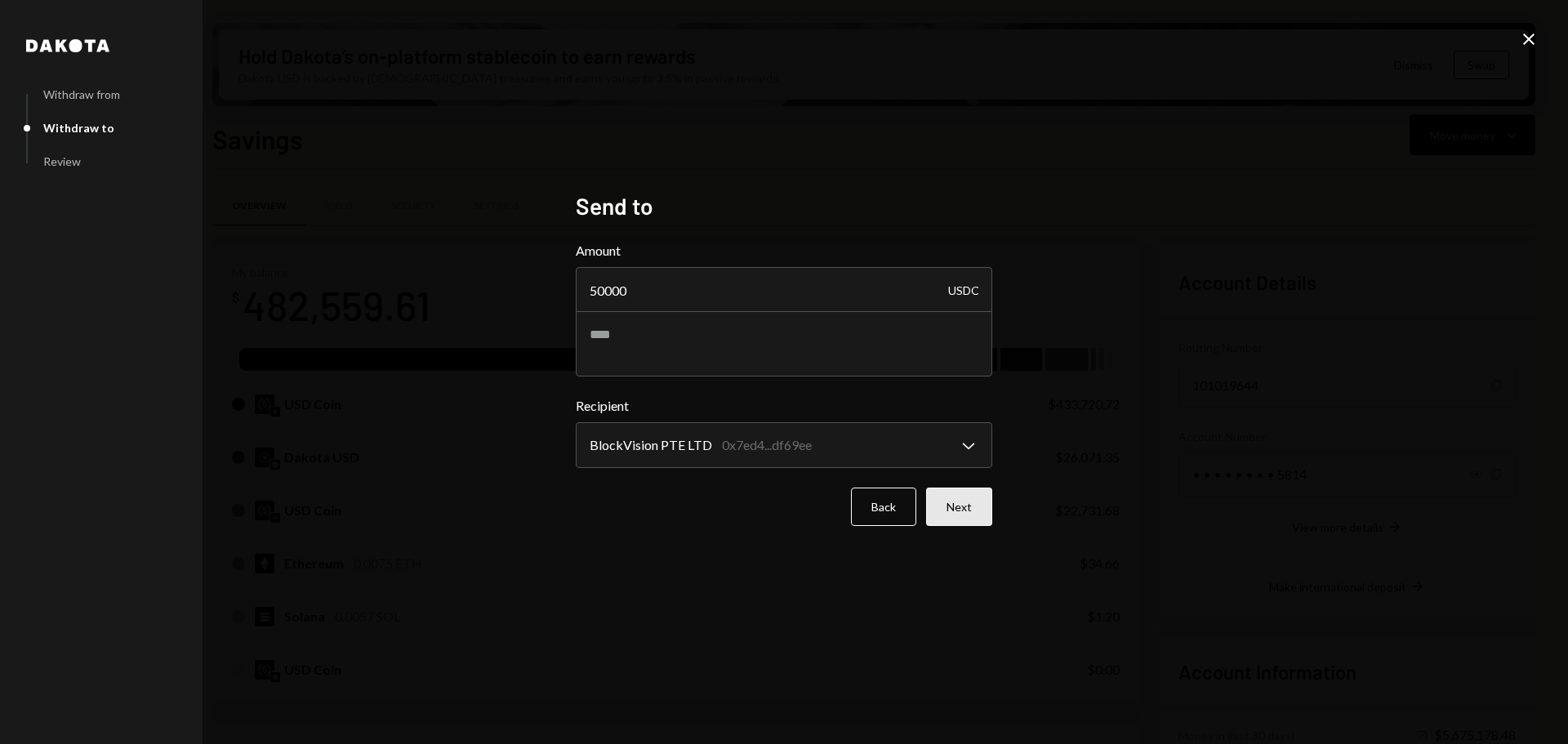
click at [960, 507] on button "Next" at bounding box center [959, 507] width 66 height 39
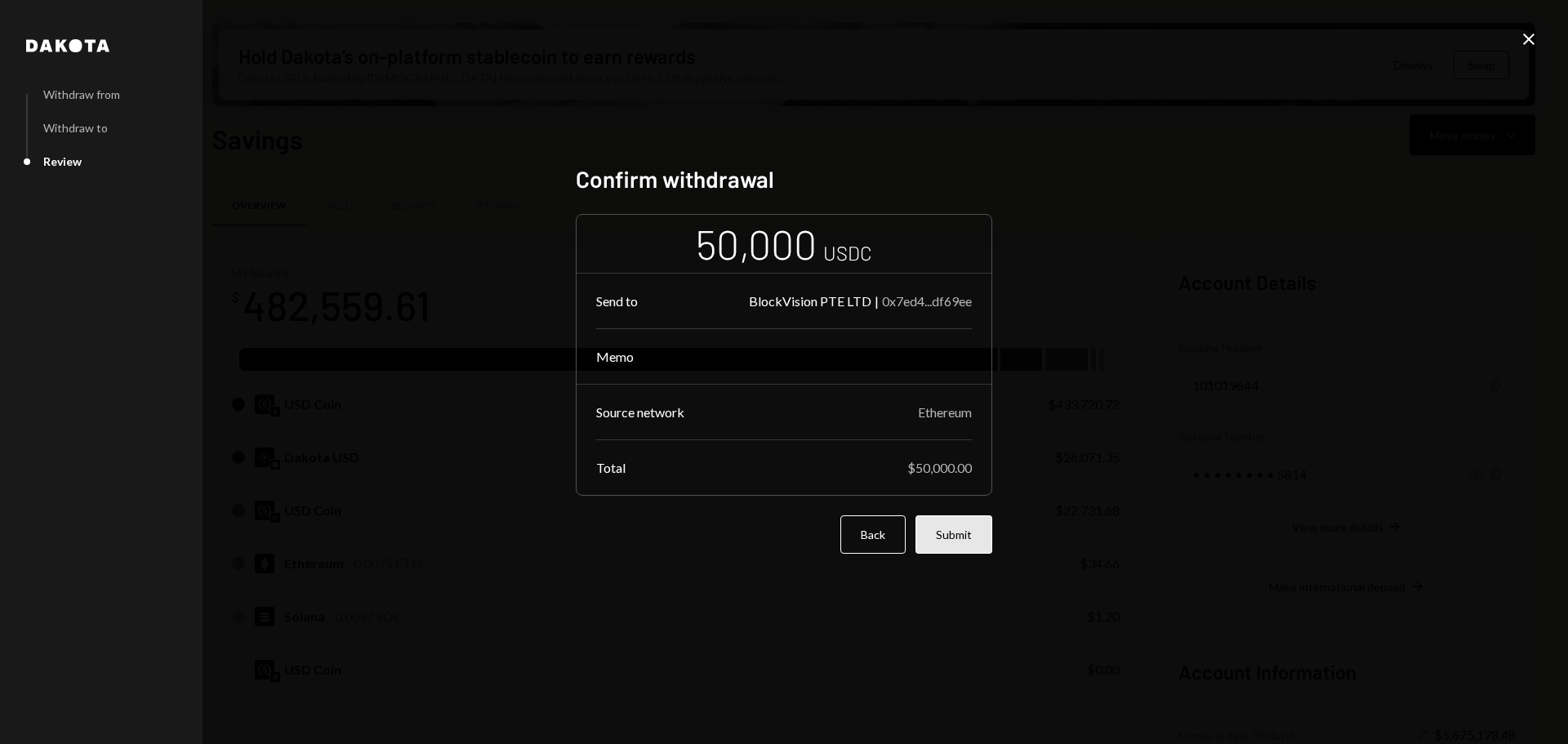
click at [962, 527] on button "Submit" at bounding box center [953, 534] width 77 height 39
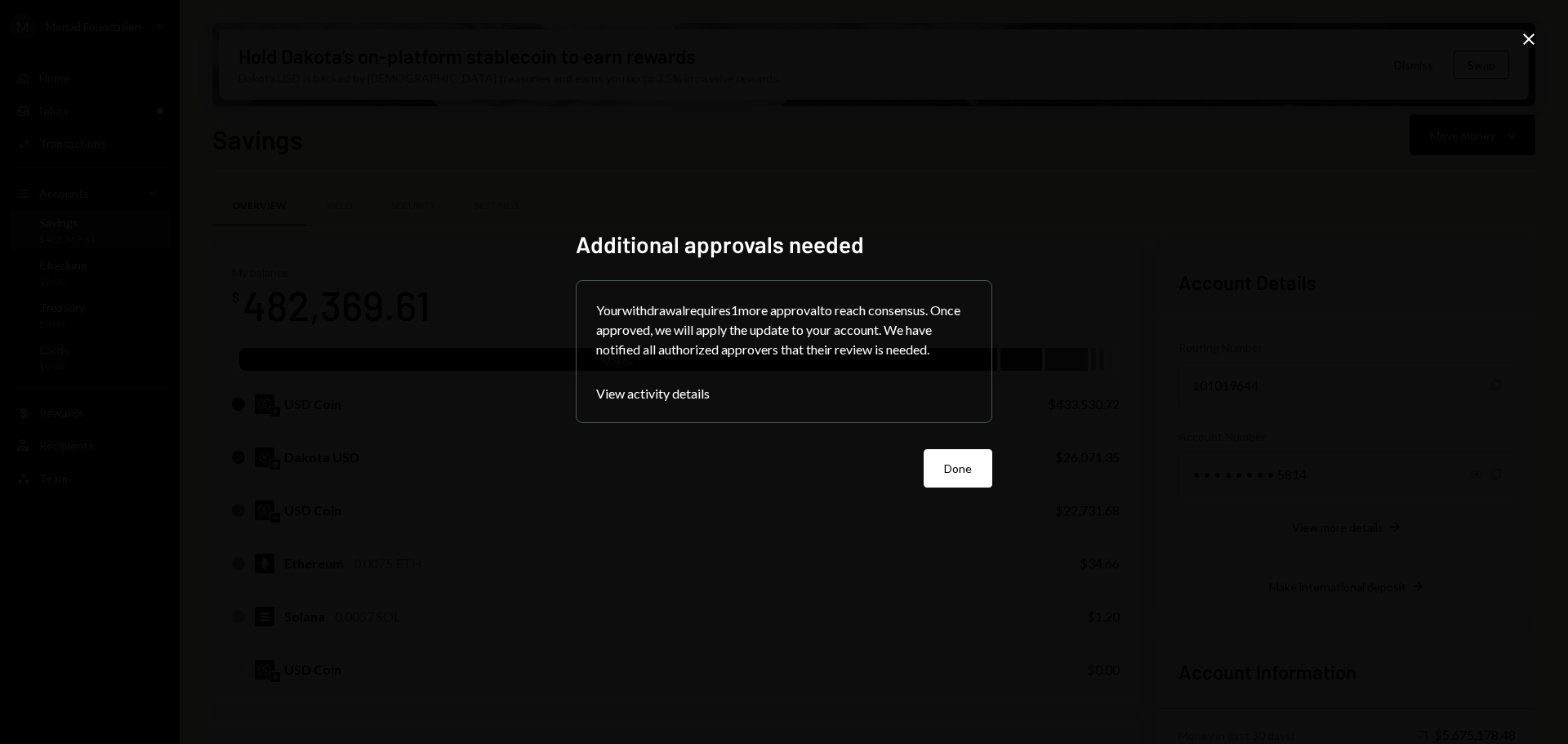
click at [965, 468] on button "Done" at bounding box center [958, 468] width 68 height 39
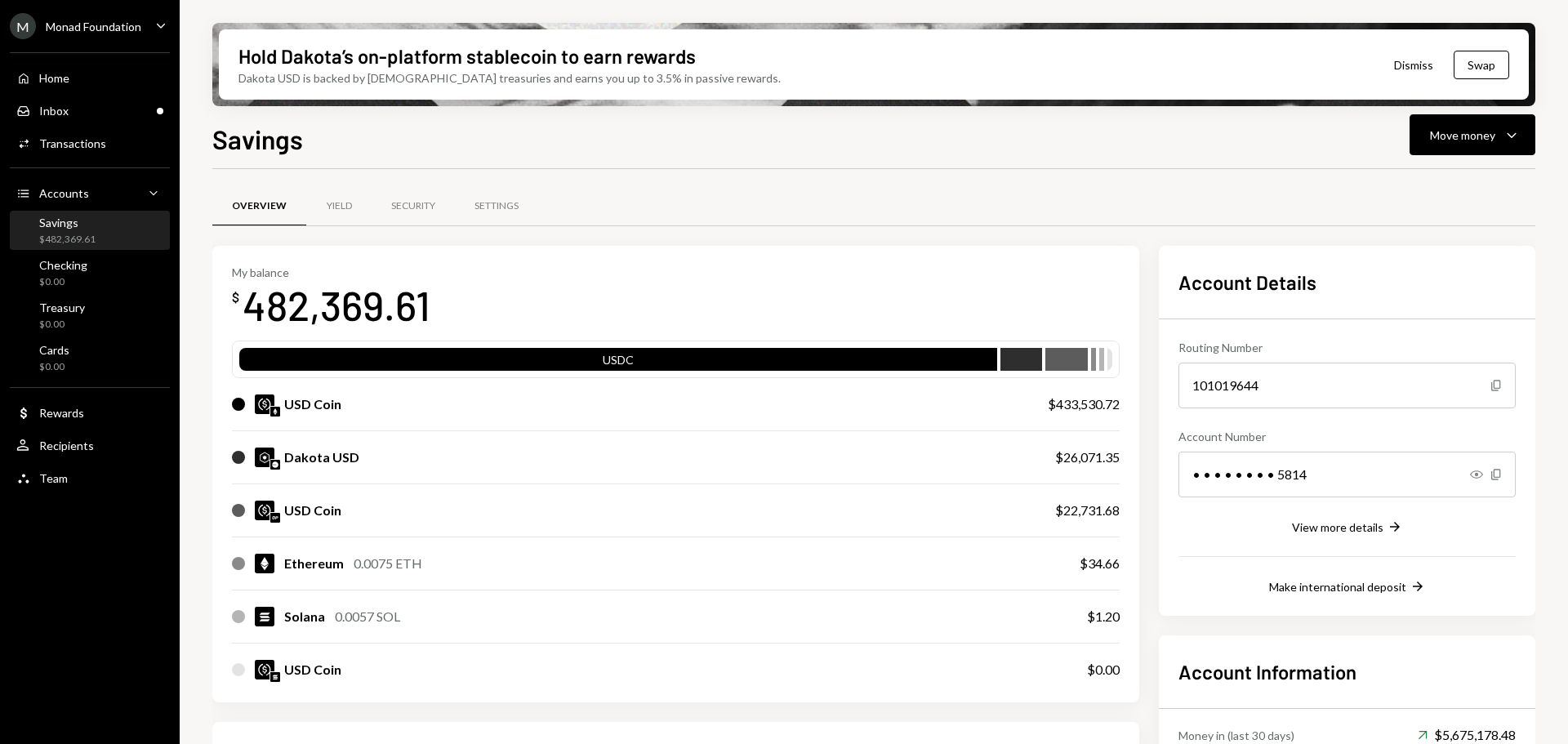
drag, startPoint x: 1144, startPoint y: 187, endPoint x: 1513, endPoint y: 198, distance: 369.2
click at [1144, 187] on div "Overview Yield Security Settings" at bounding box center [874, 206] width 1323 height 42
click at [106, 137] on div "Activities Transactions" at bounding box center [90, 144] width 147 height 15
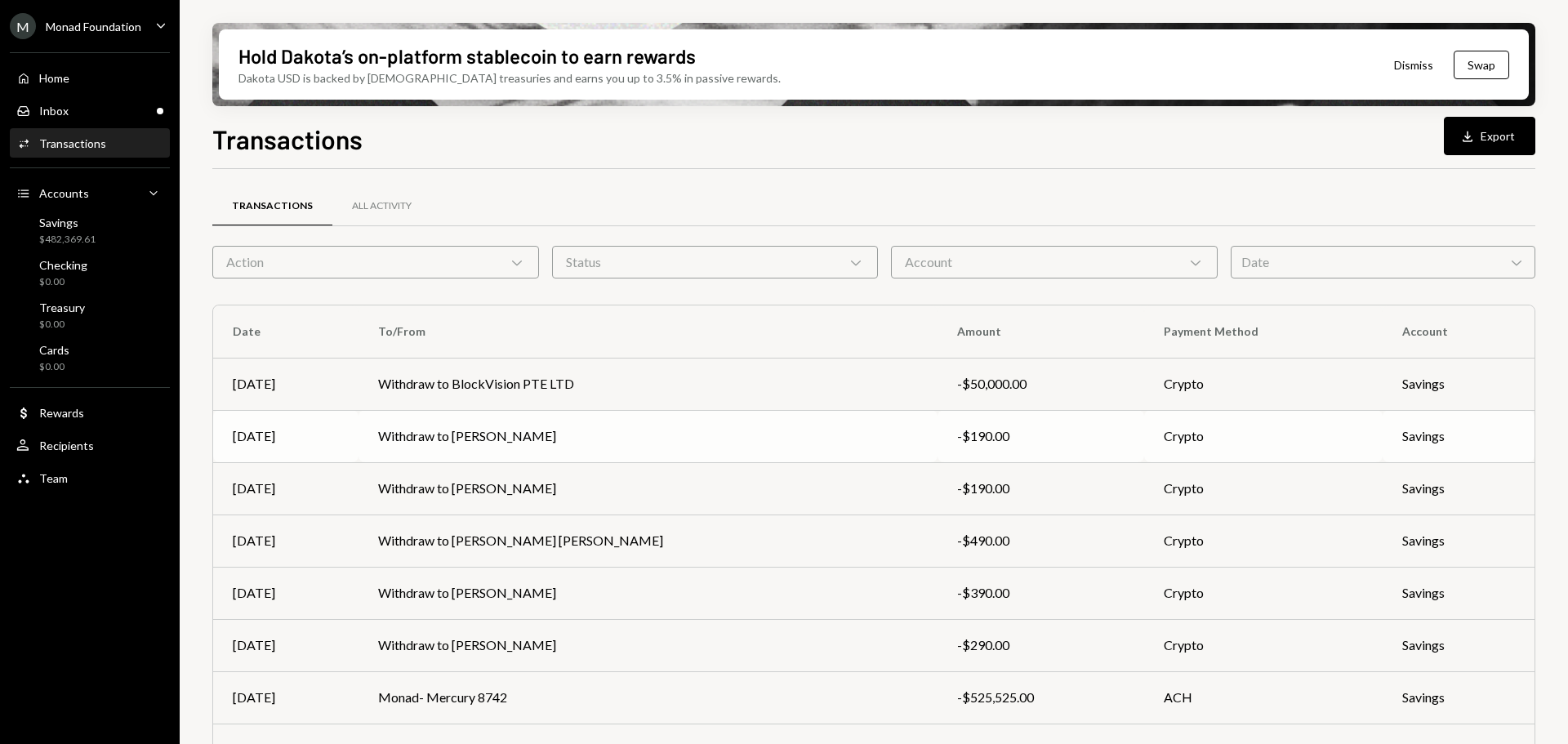
click at [530, 435] on td "Withdraw to Rishiraj Mukherjee" at bounding box center [647, 436] width 578 height 53
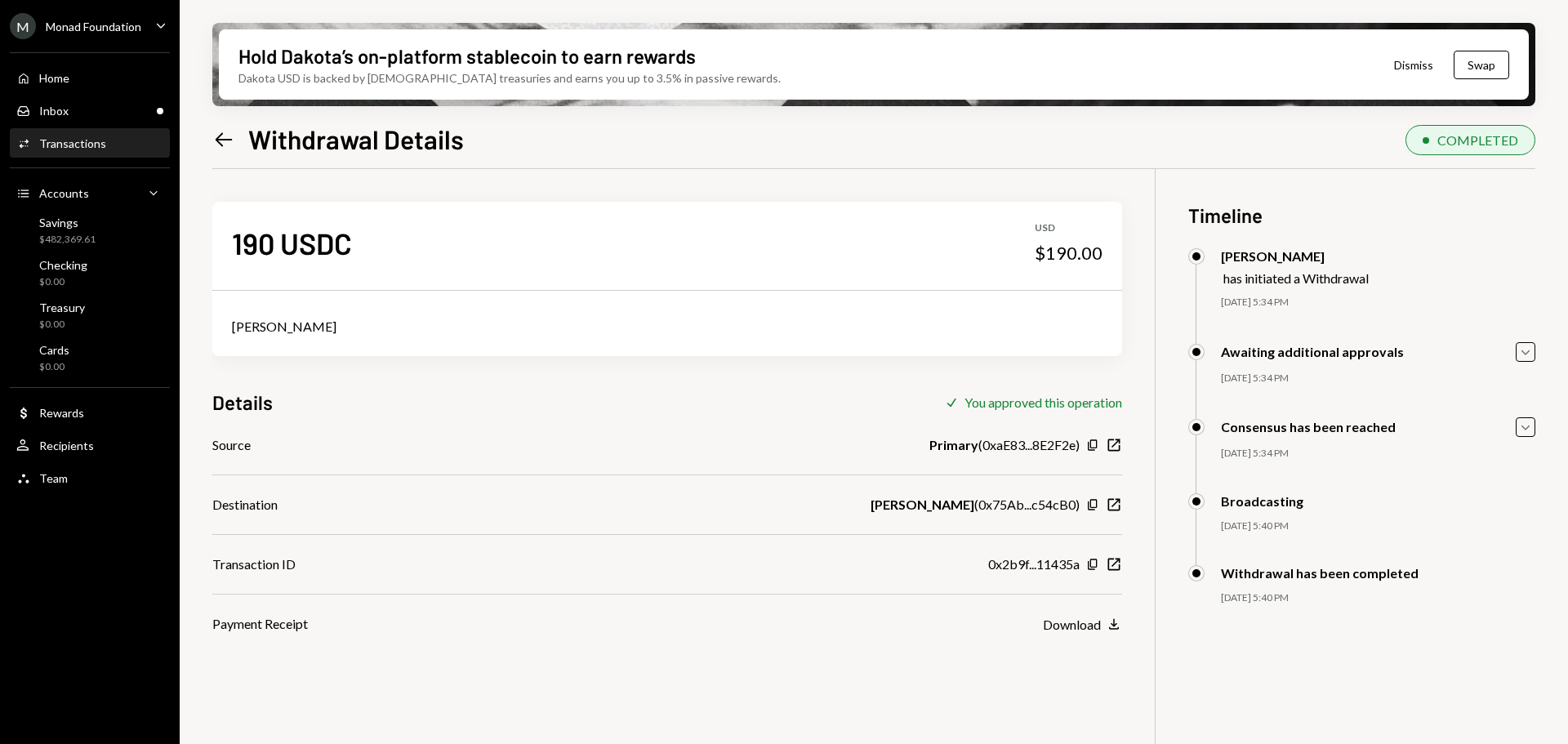
click at [687, 679] on div "190 USDC USD $190.00 Rishiraj Mukherjee Details Check You approved this operati…" at bounding box center [874, 541] width 1323 height 744
click at [1113, 563] on icon "New Window" at bounding box center [1114, 565] width 16 height 16
